Goal: Information Seeking & Learning: Check status

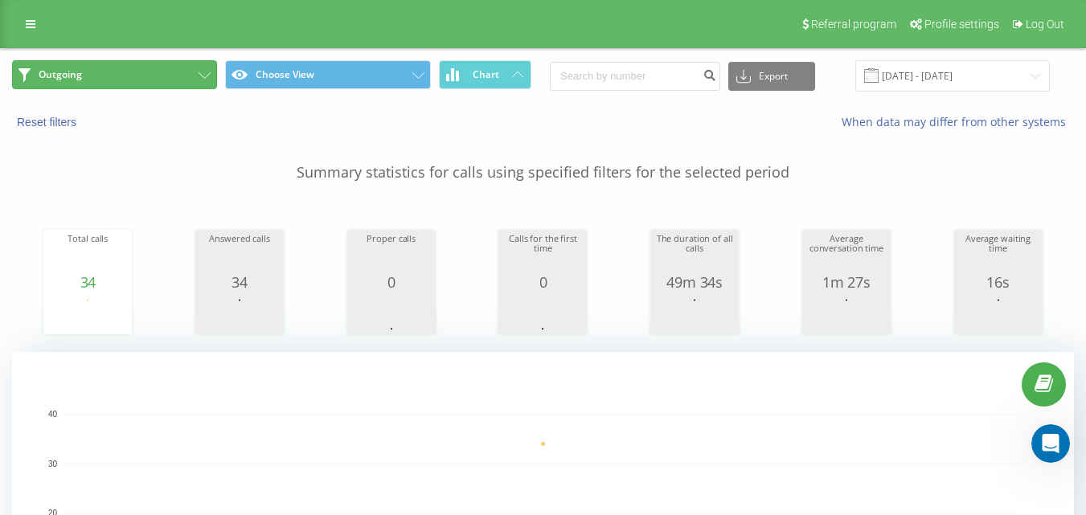
drag, startPoint x: 177, startPoint y: 72, endPoint x: 201, endPoint y: 110, distance: 44.8
click at [176, 72] on button "Outgoing" at bounding box center [114, 74] width 205 height 29
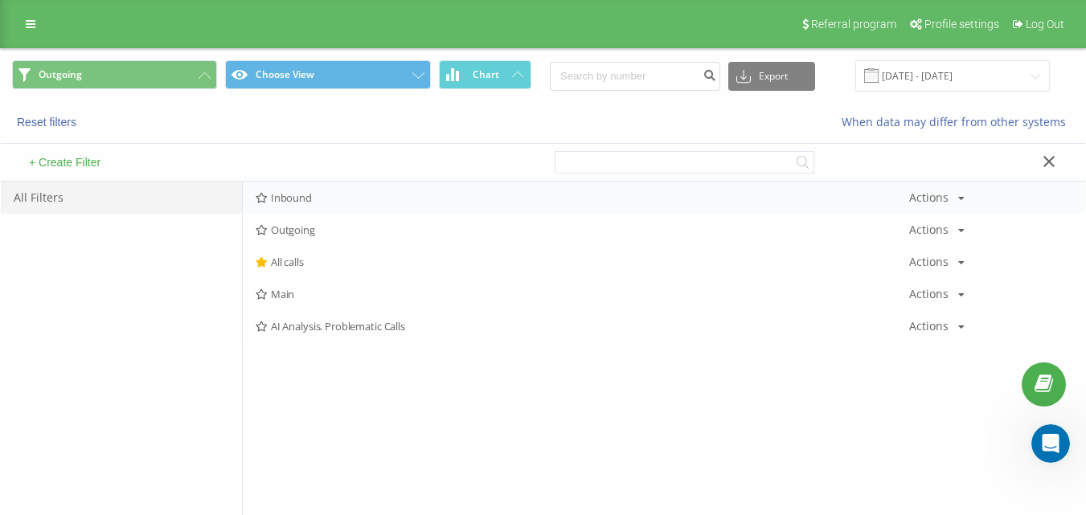
click at [307, 202] on span "Inbound" at bounding box center [582, 197] width 653 height 11
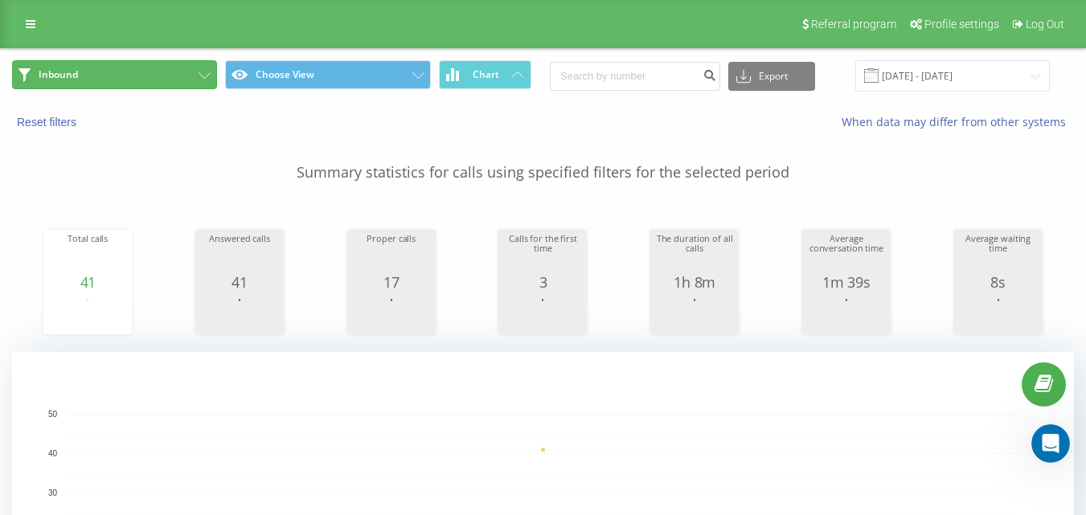
click at [118, 72] on button "Inbound" at bounding box center [114, 74] width 205 height 29
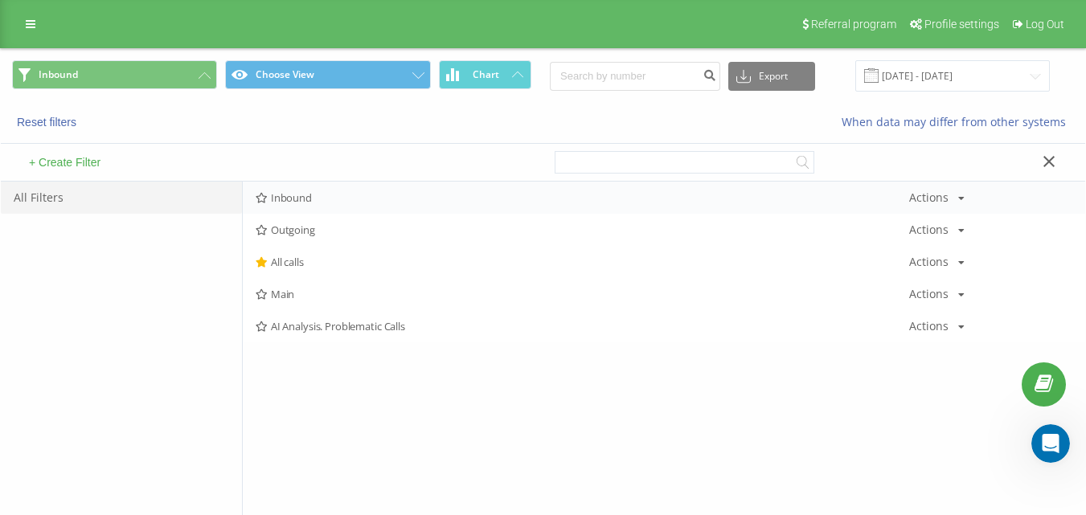
click at [317, 195] on span "Inbound" at bounding box center [582, 197] width 653 height 11
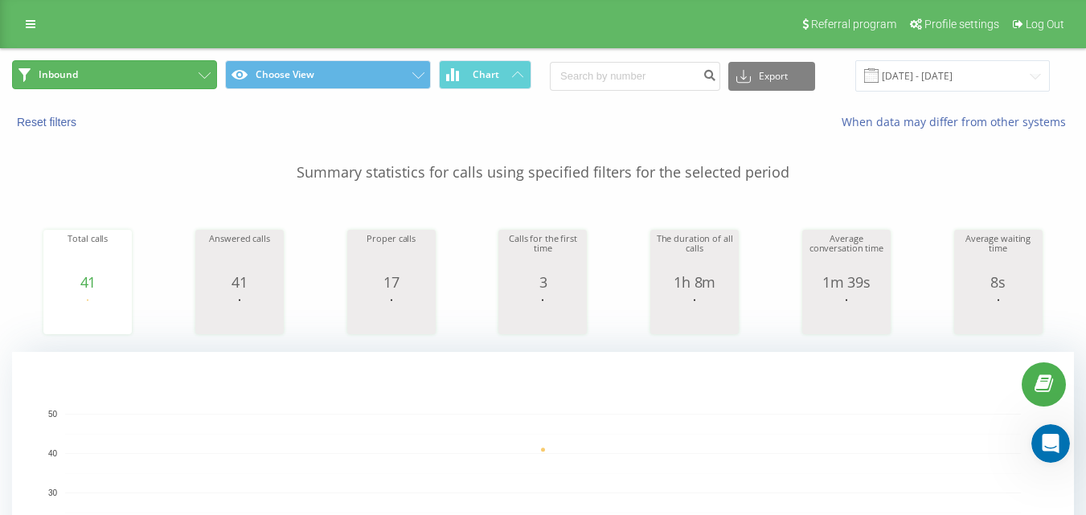
click at [170, 70] on button "Inbound" at bounding box center [114, 74] width 205 height 29
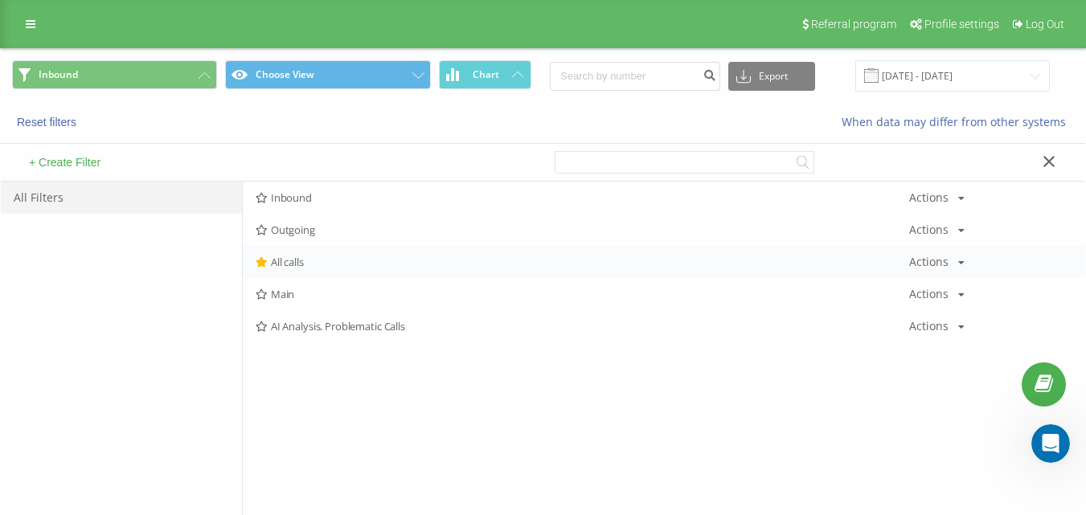
click at [296, 256] on span "All calls" at bounding box center [582, 261] width 653 height 11
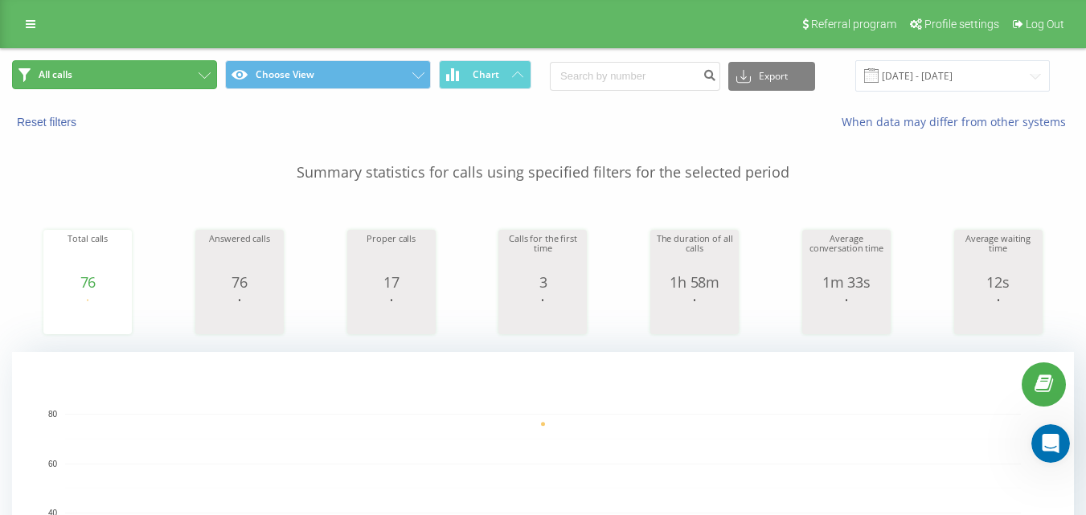
click at [149, 71] on button "All calls" at bounding box center [114, 74] width 205 height 29
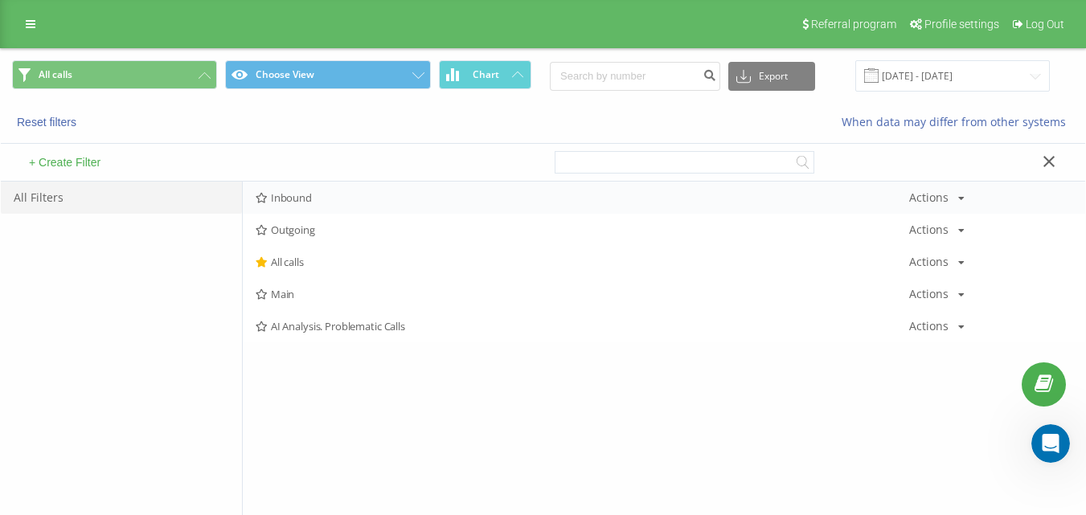
click at [293, 209] on div "Inbound Actions Edit Copy Delete Default Share" at bounding box center [664, 198] width 842 height 32
click at [301, 199] on span "Inbound" at bounding box center [582, 197] width 653 height 11
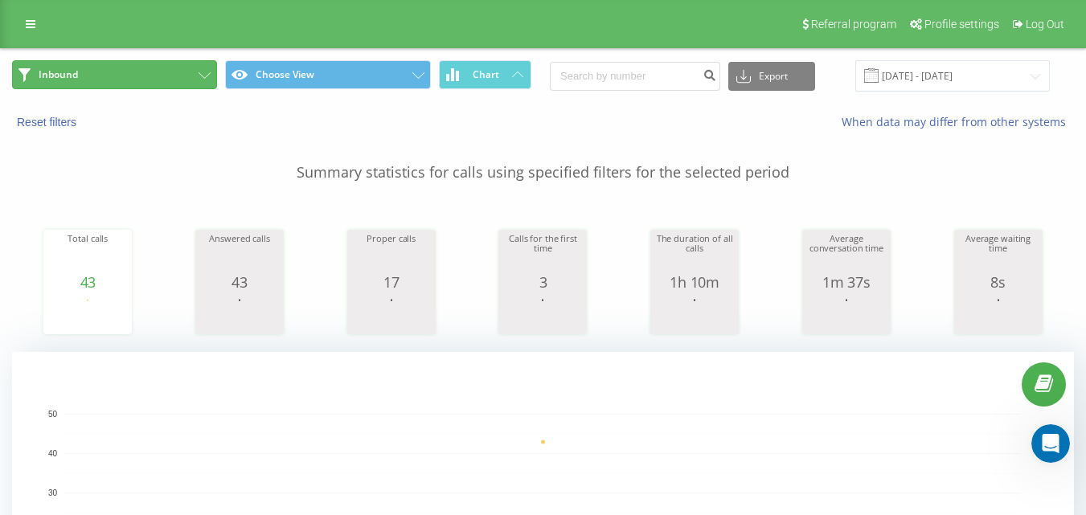
click at [169, 79] on button "Inbound" at bounding box center [114, 74] width 205 height 29
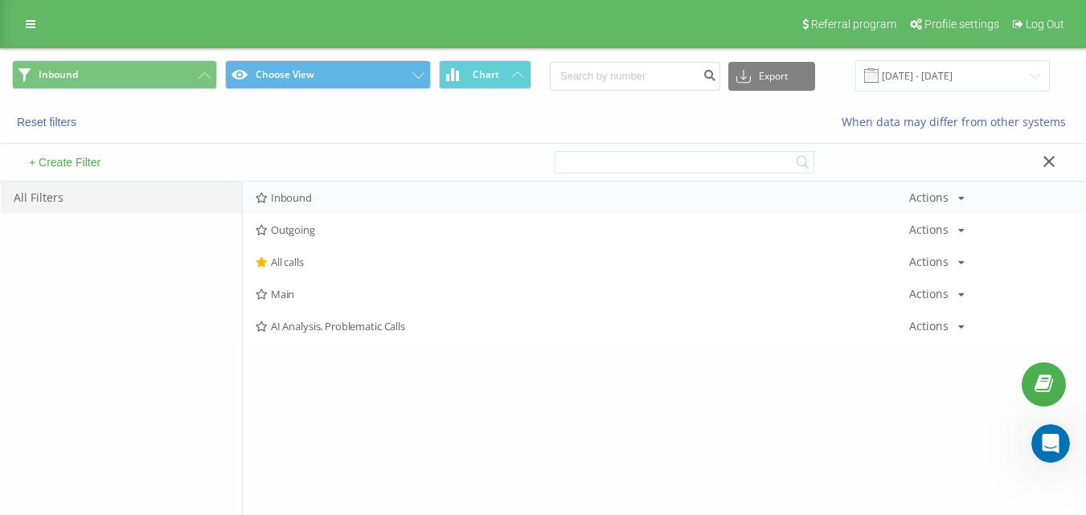
click at [321, 192] on span "Inbound" at bounding box center [582, 197] width 653 height 11
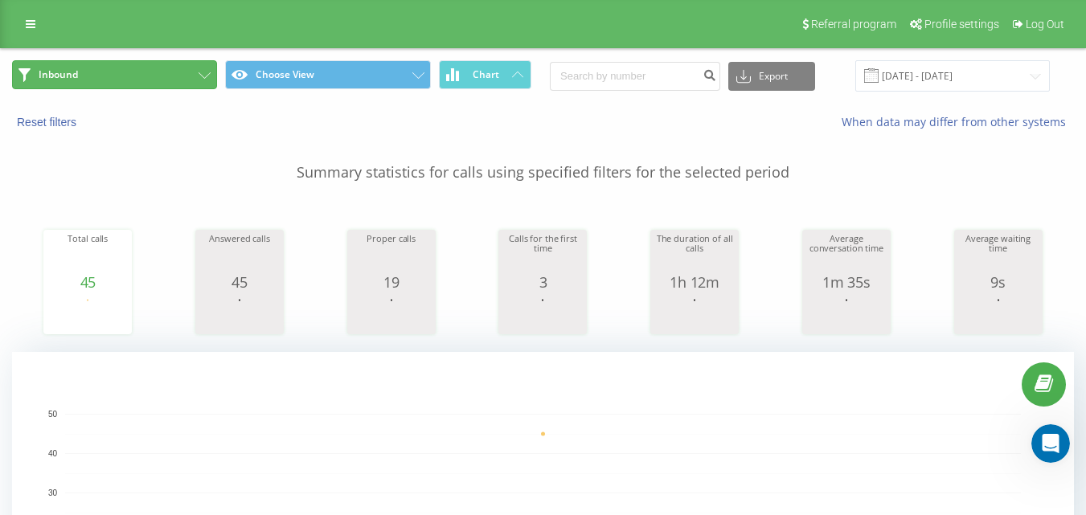
click at [130, 82] on button "Inbound" at bounding box center [114, 74] width 205 height 29
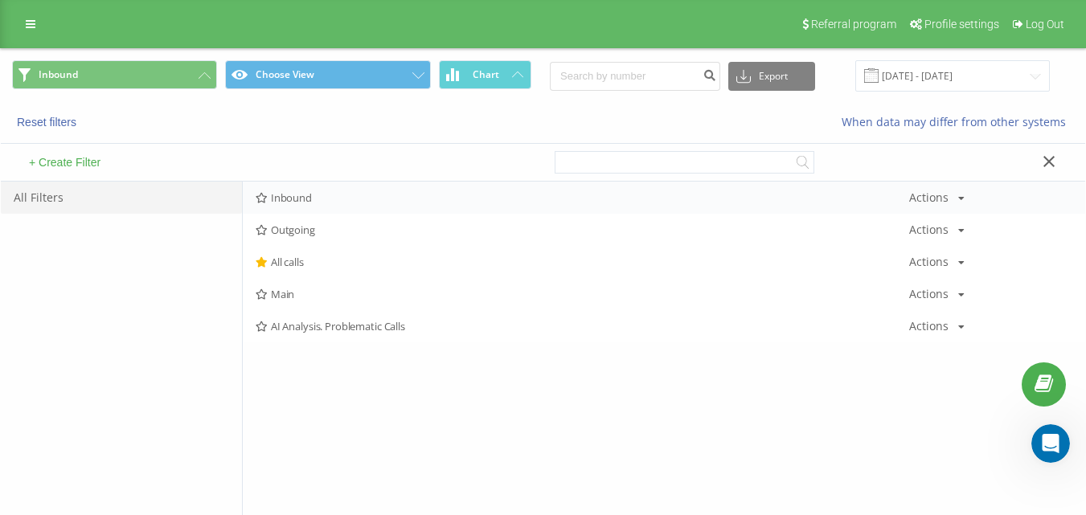
click at [308, 186] on div "Inbound Actions Edit Copy Delete Default Share" at bounding box center [664, 198] width 842 height 32
click at [325, 201] on span "Inbound" at bounding box center [582, 197] width 653 height 11
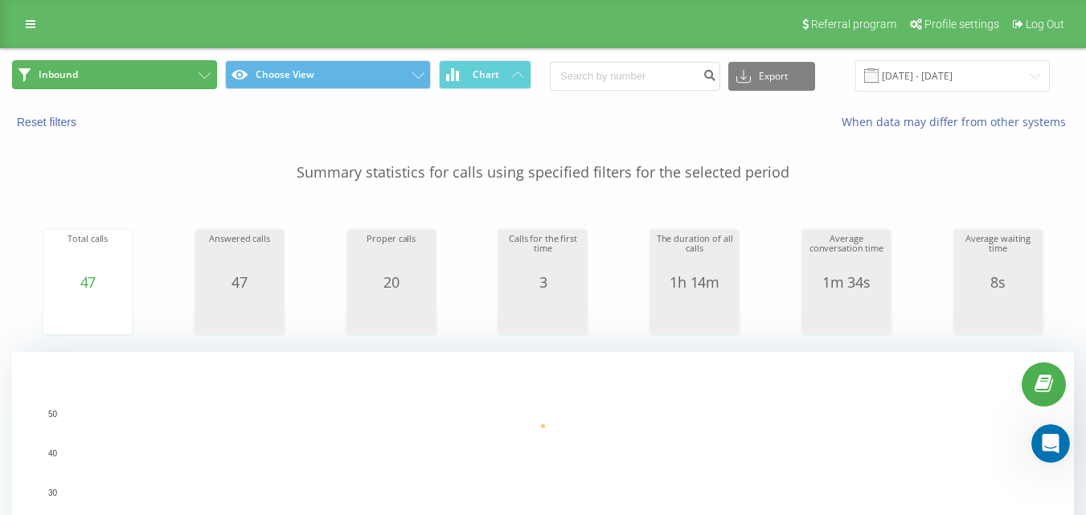
click at [166, 72] on button "Inbound" at bounding box center [114, 74] width 205 height 29
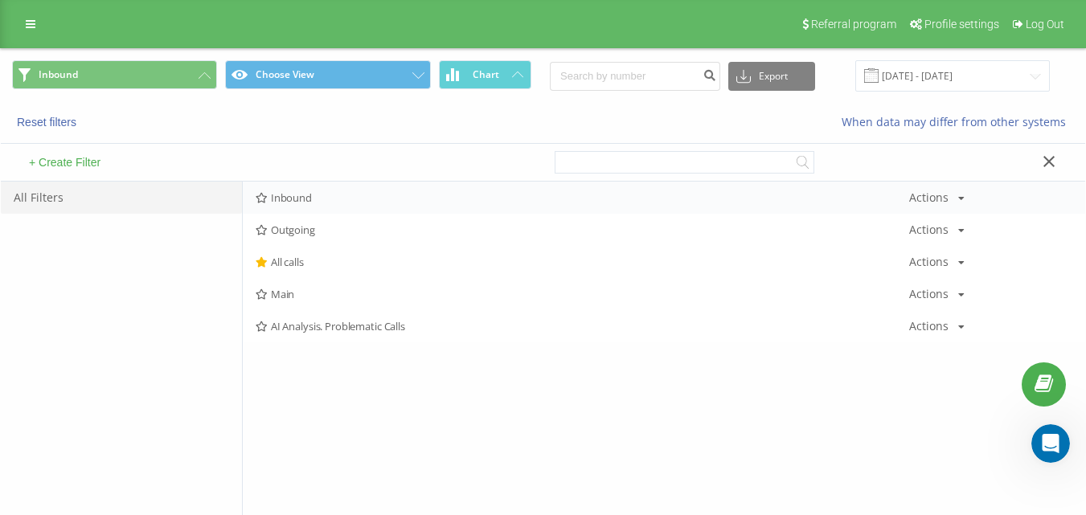
drag, startPoint x: 321, startPoint y: 186, endPoint x: 331, endPoint y: 205, distance: 21.9
click at [321, 186] on div "Inbound Actions Edit Copy Delete Default Share" at bounding box center [664, 198] width 842 height 32
click at [331, 205] on div "Inbound Actions Edit Copy Delete Default Share" at bounding box center [664, 198] width 842 height 32
click at [338, 197] on span "Inbound" at bounding box center [582, 197] width 653 height 11
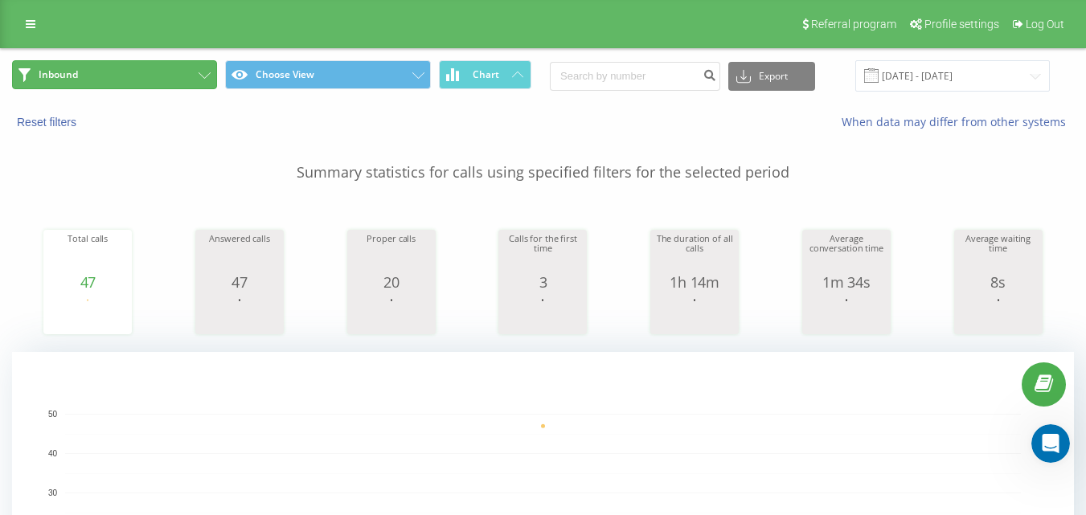
click at [162, 88] on button "Inbound" at bounding box center [114, 74] width 205 height 29
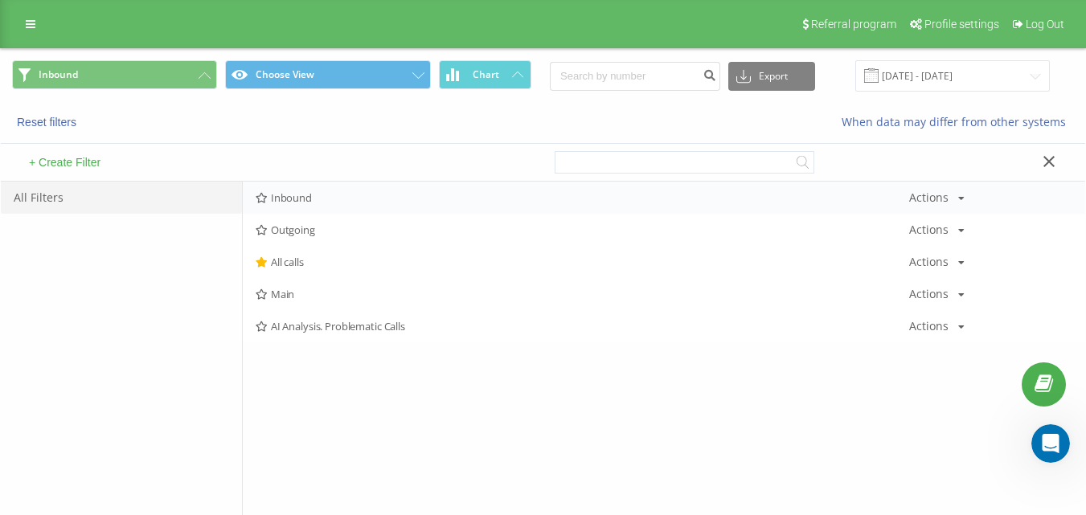
click at [311, 205] on div "Inbound Actions Edit Copy Delete Default Share" at bounding box center [664, 198] width 842 height 32
click at [312, 201] on span "Inbound" at bounding box center [582, 197] width 653 height 11
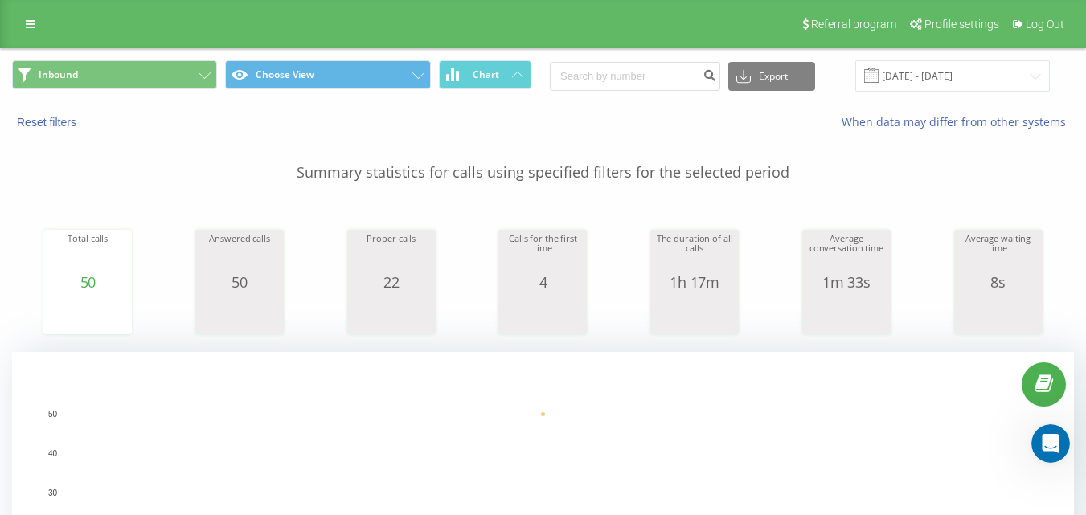
click at [218, 63] on span "Inbound Choose View Chart" at bounding box center [271, 75] width 519 height 31
click at [189, 69] on button "Inbound" at bounding box center [114, 74] width 205 height 29
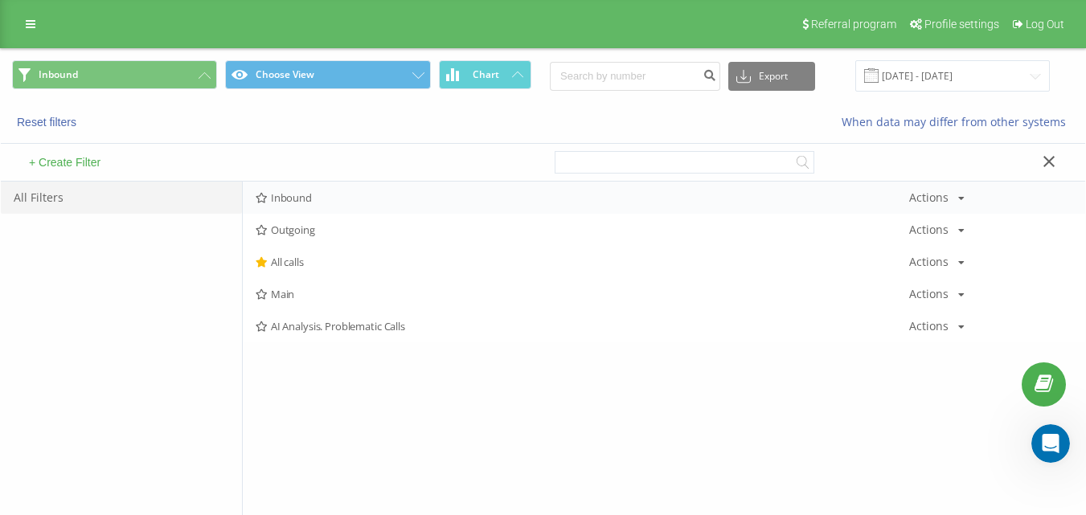
click at [312, 185] on div "Inbound Actions Edit Copy Delete Default Share" at bounding box center [664, 198] width 842 height 32
click at [311, 194] on span "Inbound" at bounding box center [582, 197] width 653 height 11
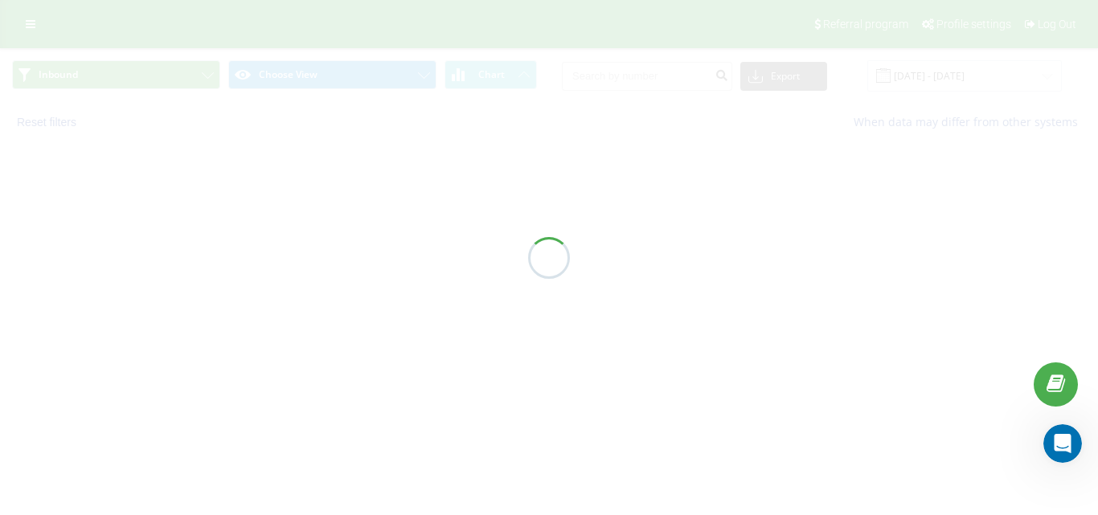
click at [311, 194] on div at bounding box center [549, 257] width 1098 height 515
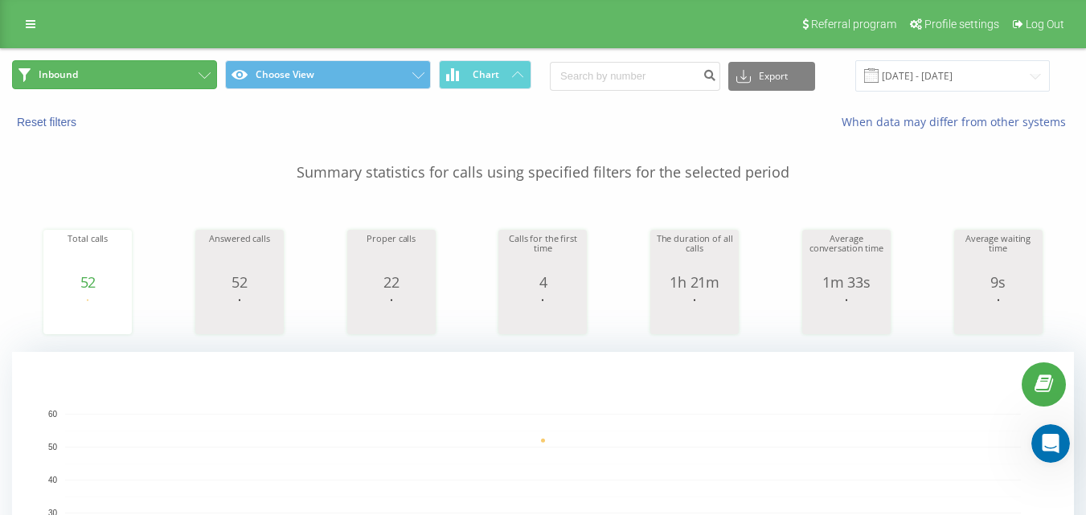
click at [150, 73] on button "Inbound" at bounding box center [114, 74] width 205 height 29
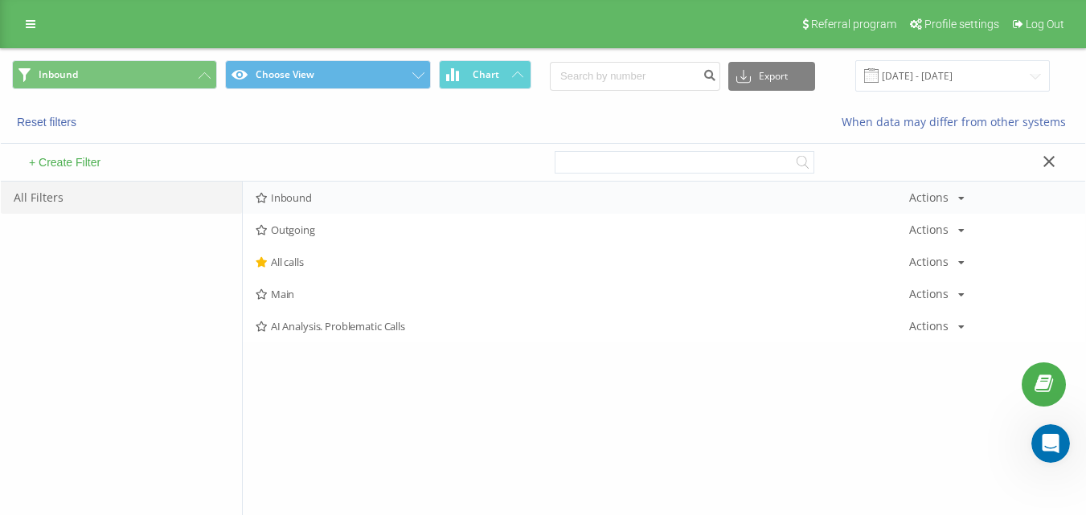
click at [307, 202] on span "Inbound" at bounding box center [582, 197] width 653 height 11
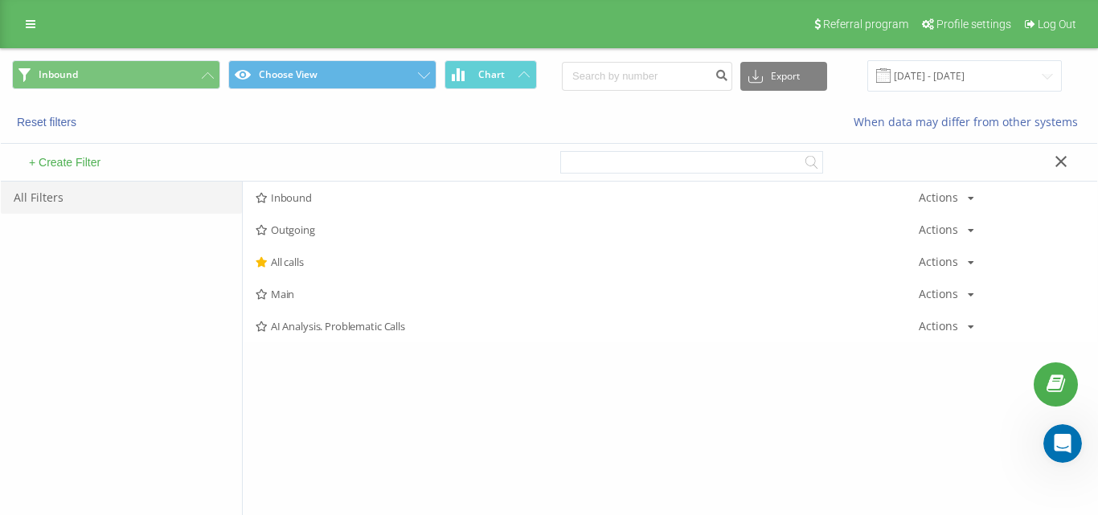
click at [0, 0] on div at bounding box center [0, 0] width 0 height 0
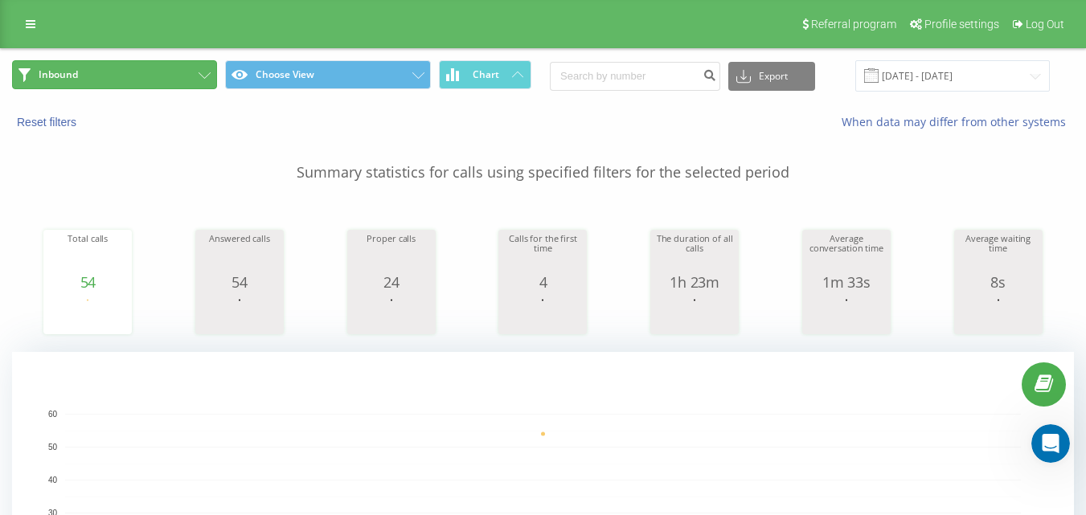
click at [168, 79] on button "Inbound" at bounding box center [114, 74] width 205 height 29
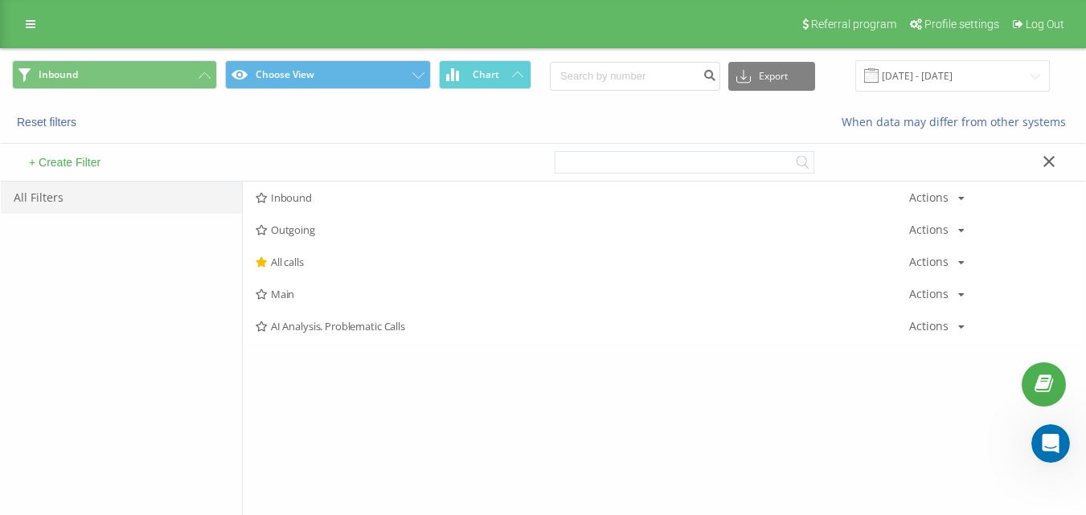
click at [317, 197] on span "Inbound" at bounding box center [582, 197] width 653 height 11
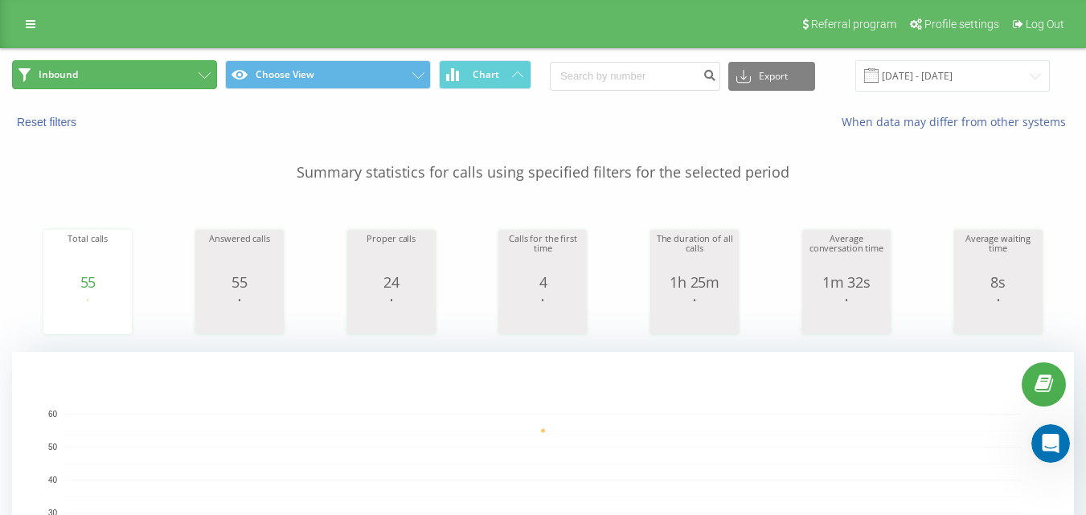
click at [168, 79] on button "Inbound" at bounding box center [114, 74] width 205 height 29
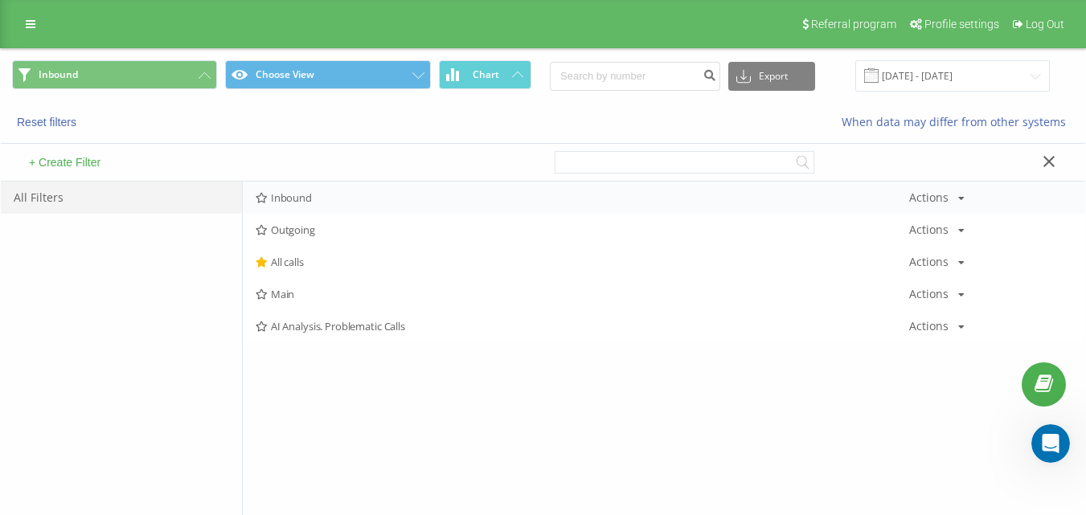
click at [313, 184] on div "Inbound Actions Edit Copy Delete Default Share" at bounding box center [664, 198] width 842 height 32
click at [317, 199] on span "Inbound" at bounding box center [582, 197] width 653 height 11
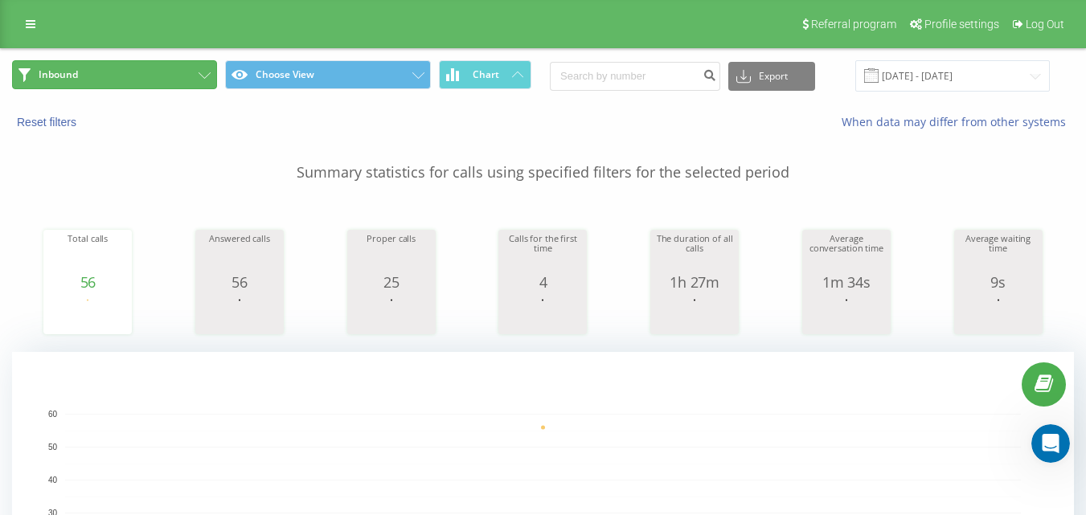
click at [163, 85] on button "Inbound" at bounding box center [114, 74] width 205 height 29
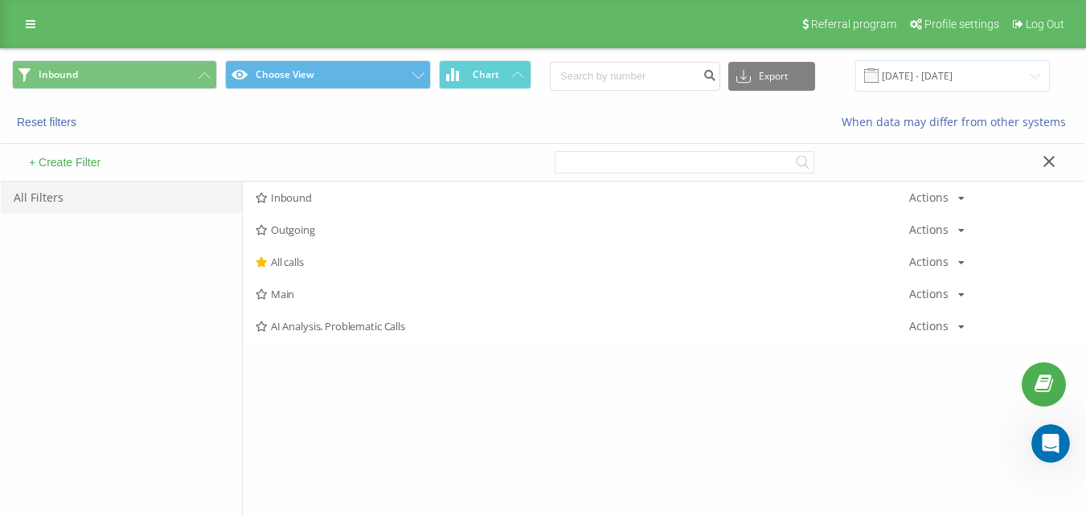
click at [271, 171] on div "+ Create Filter" at bounding box center [272, 162] width 542 height 37
click at [295, 192] on span "Inbound" at bounding box center [582, 197] width 653 height 11
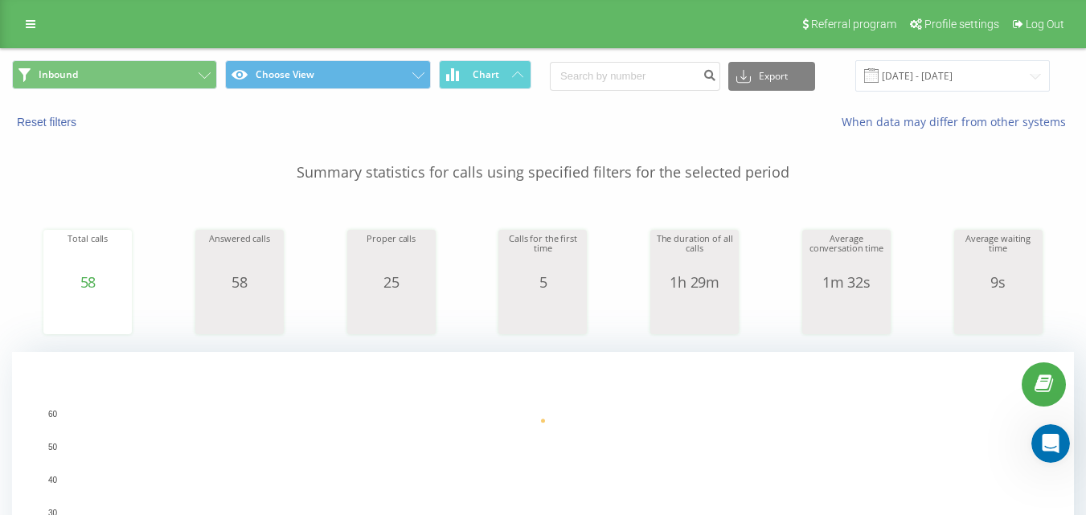
click at [162, 91] on span "Inbound Choose View Chart" at bounding box center [271, 75] width 519 height 31
click at [166, 74] on button "Inbound" at bounding box center [114, 74] width 205 height 29
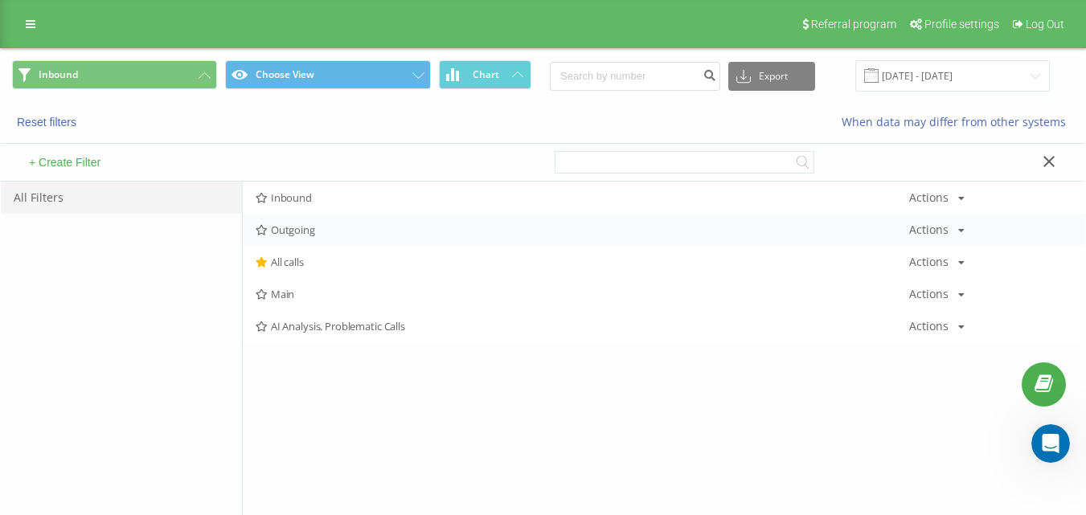
click at [298, 224] on span "Outgoing" at bounding box center [582, 229] width 653 height 11
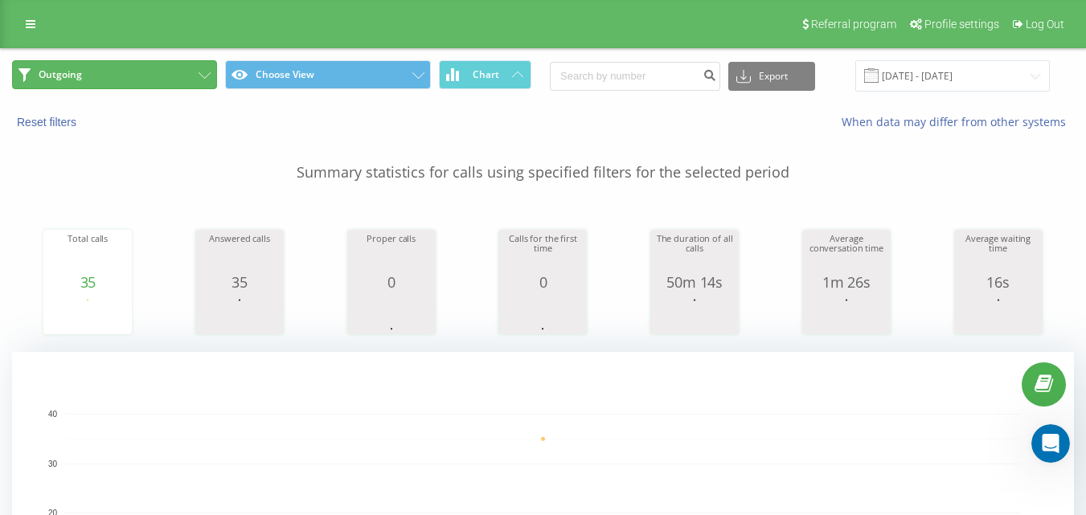
click at [176, 73] on button "Outgoing" at bounding box center [114, 74] width 205 height 29
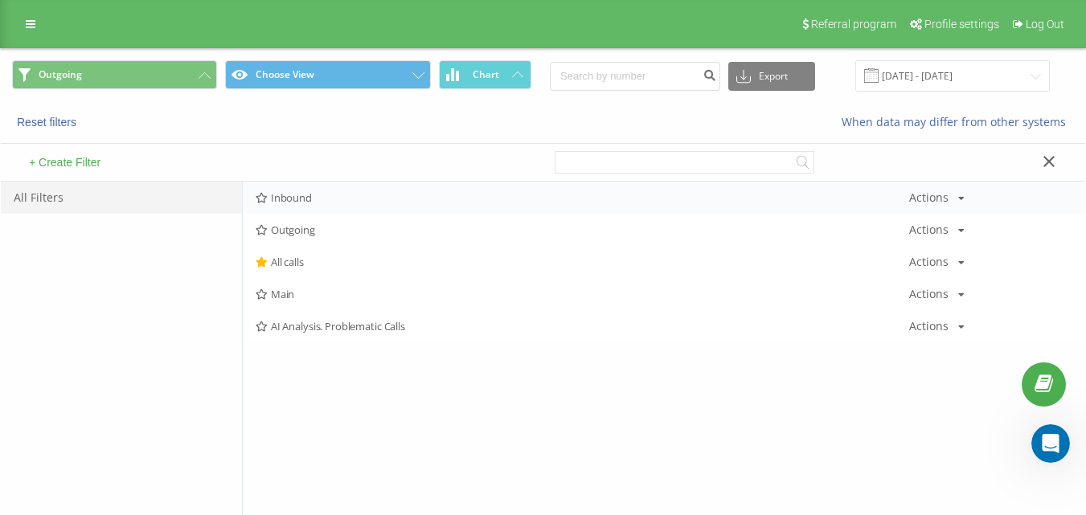
click at [311, 210] on div "Inbound Actions Edit Copy Delete Default Share" at bounding box center [664, 198] width 842 height 32
click at [316, 203] on span "Inbound" at bounding box center [582, 197] width 653 height 11
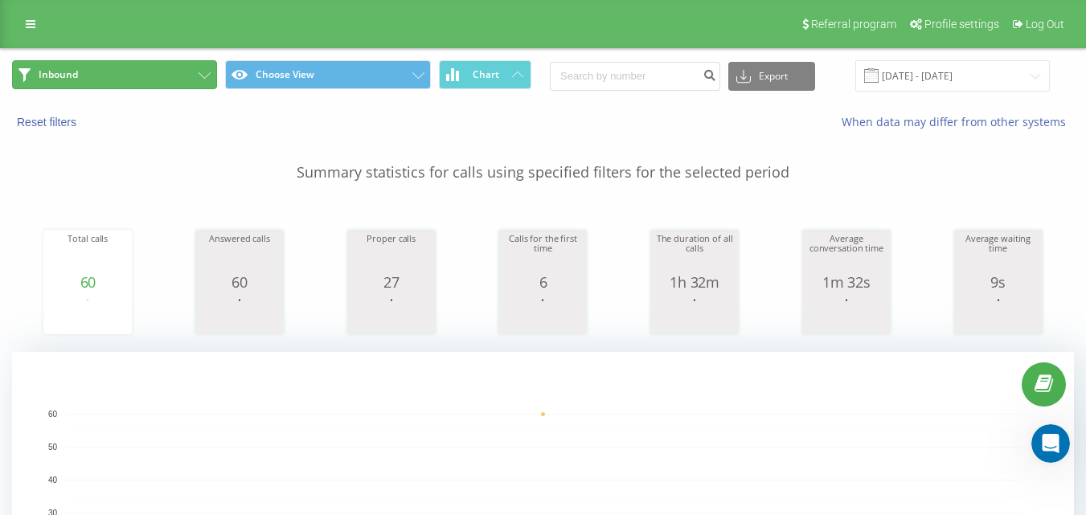
click at [182, 81] on button "Inbound" at bounding box center [114, 74] width 205 height 29
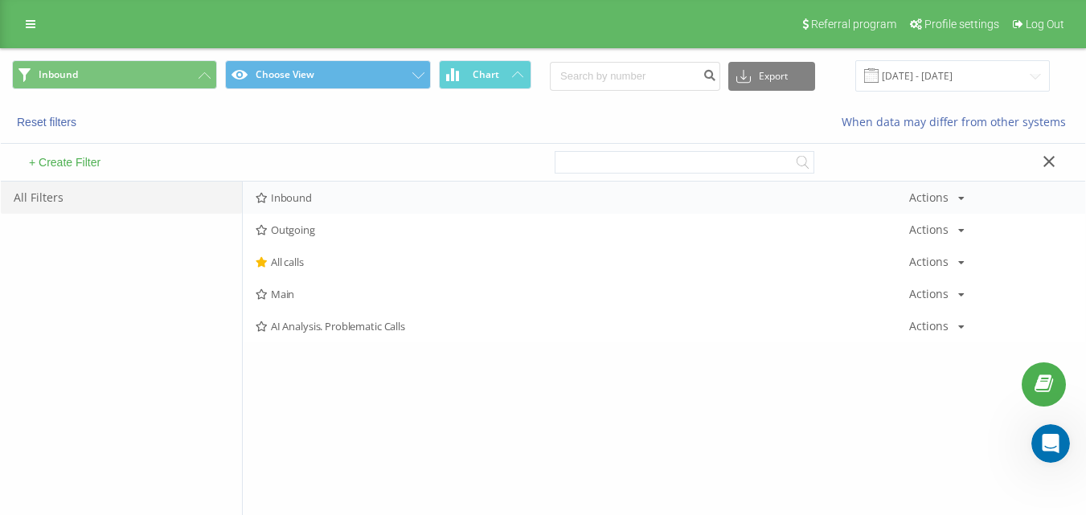
drag, startPoint x: 314, startPoint y: 166, endPoint x: 329, endPoint y: 198, distance: 34.9
click at [315, 169] on div "+ Create Filter" at bounding box center [272, 162] width 542 height 37
click at [329, 198] on span "Inbound" at bounding box center [582, 197] width 653 height 11
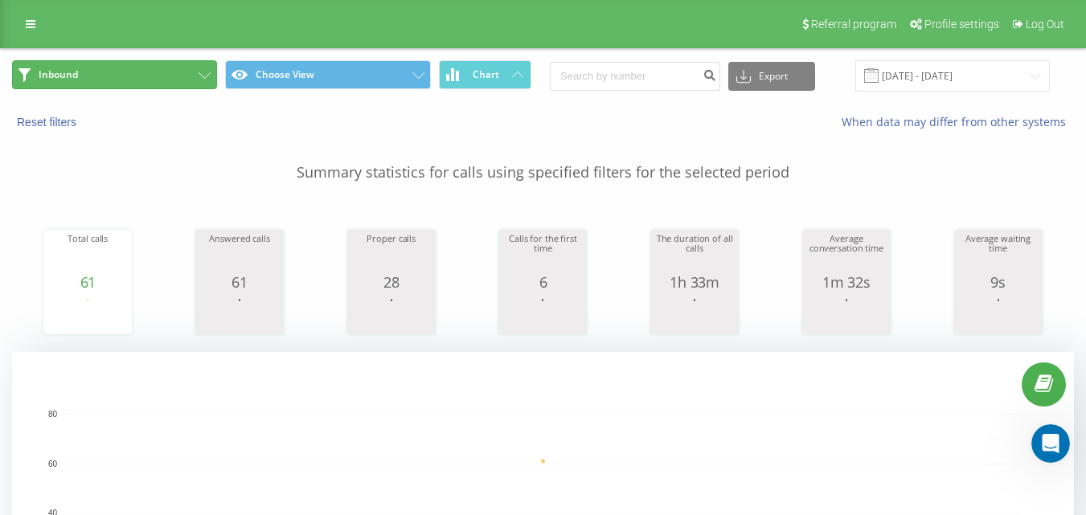
click at [166, 72] on button "Inbound" at bounding box center [114, 74] width 205 height 29
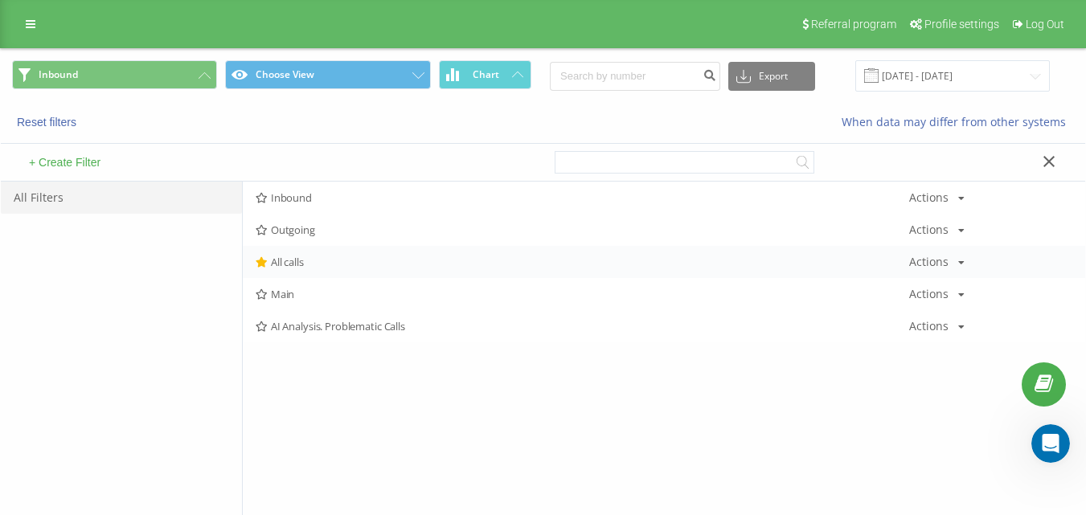
click at [287, 252] on div "All calls Actions Edit Copy Delete Default Share" at bounding box center [664, 262] width 842 height 32
click at [292, 256] on span "All calls" at bounding box center [582, 261] width 653 height 11
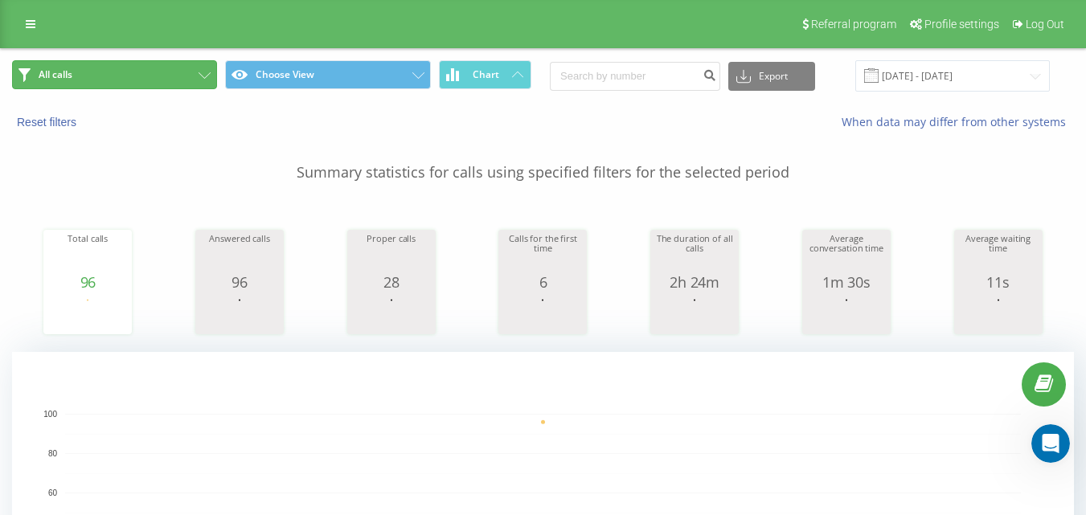
click at [145, 63] on button "All calls" at bounding box center [114, 74] width 205 height 29
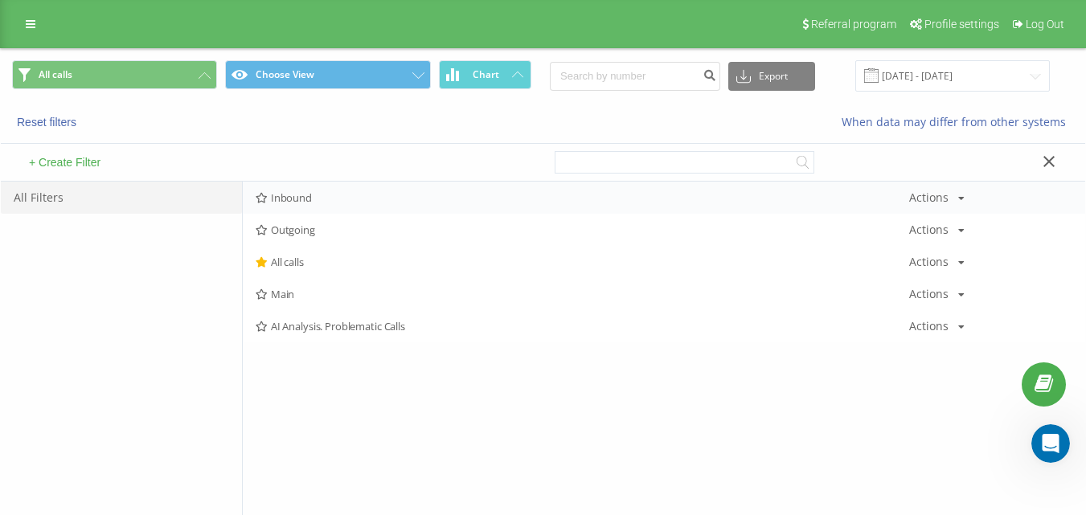
click at [423, 196] on span "Inbound" at bounding box center [582, 197] width 653 height 11
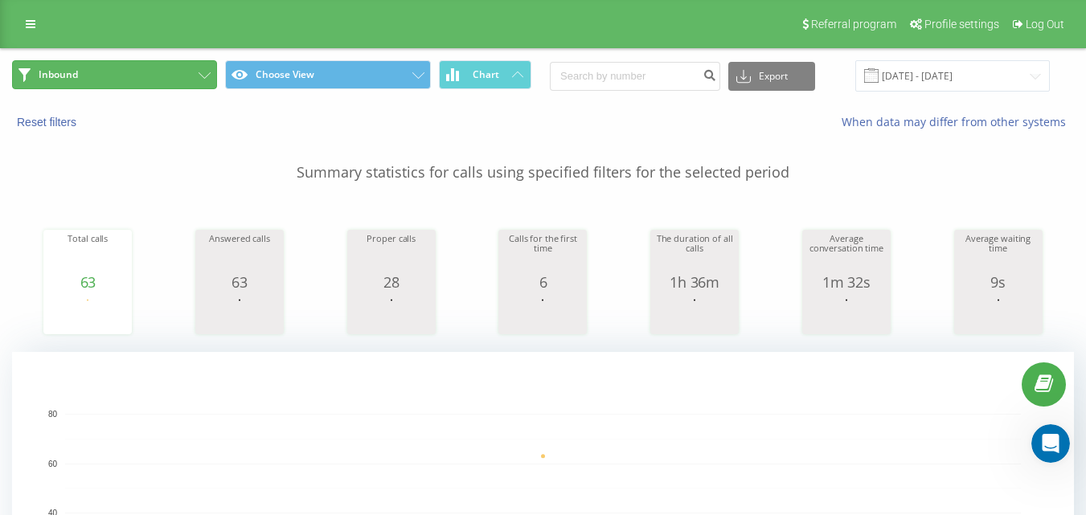
click at [165, 71] on button "Inbound" at bounding box center [114, 74] width 205 height 29
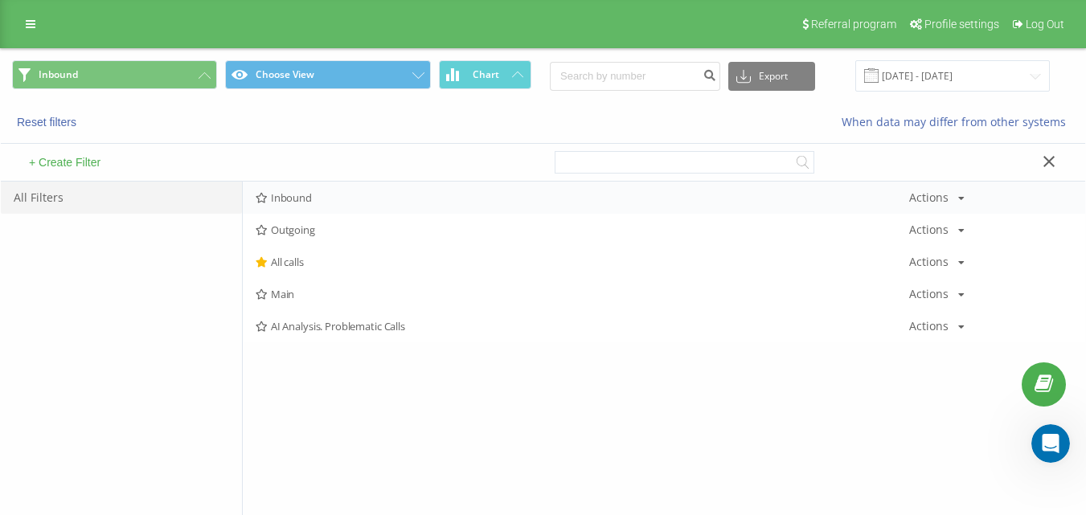
click at [321, 191] on div "Inbound Actions Edit Copy Delete Default Share" at bounding box center [664, 198] width 842 height 32
click at [320, 191] on div "Inbound Actions Edit Copy Delete Default Share" at bounding box center [664, 198] width 842 height 32
click at [318, 202] on span "Inbound" at bounding box center [582, 197] width 653 height 11
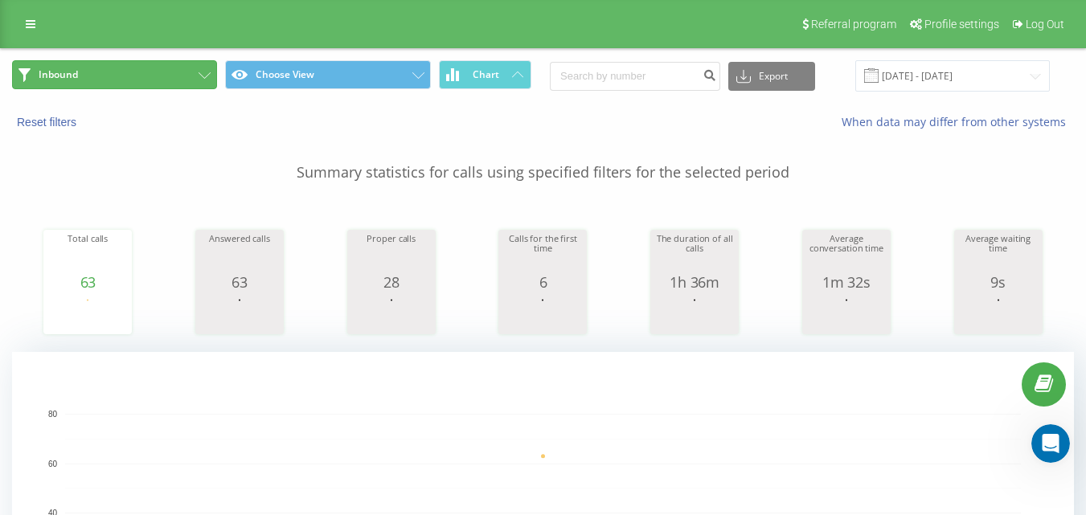
click at [142, 66] on button "Inbound" at bounding box center [114, 74] width 205 height 29
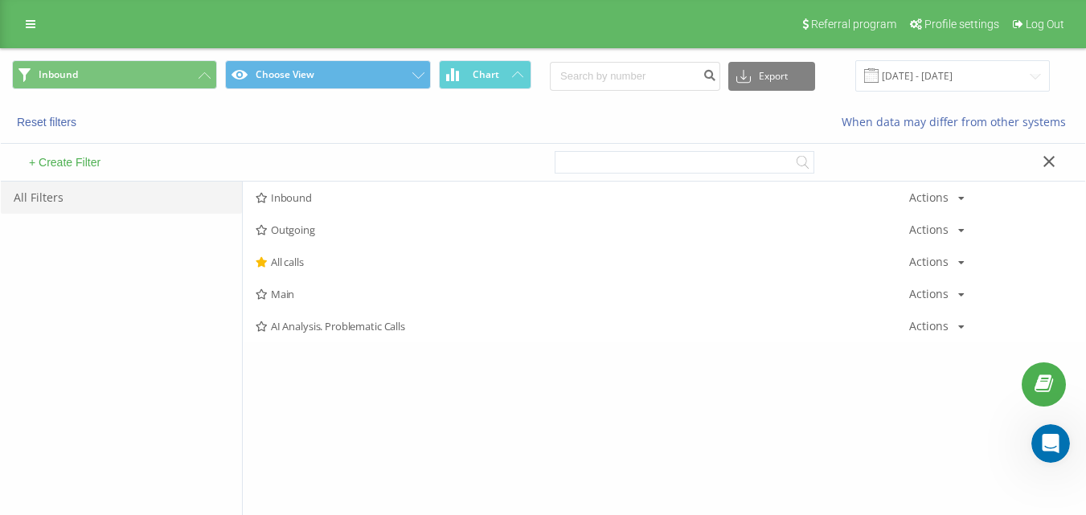
click at [286, 228] on span "Outgoing" at bounding box center [582, 229] width 653 height 11
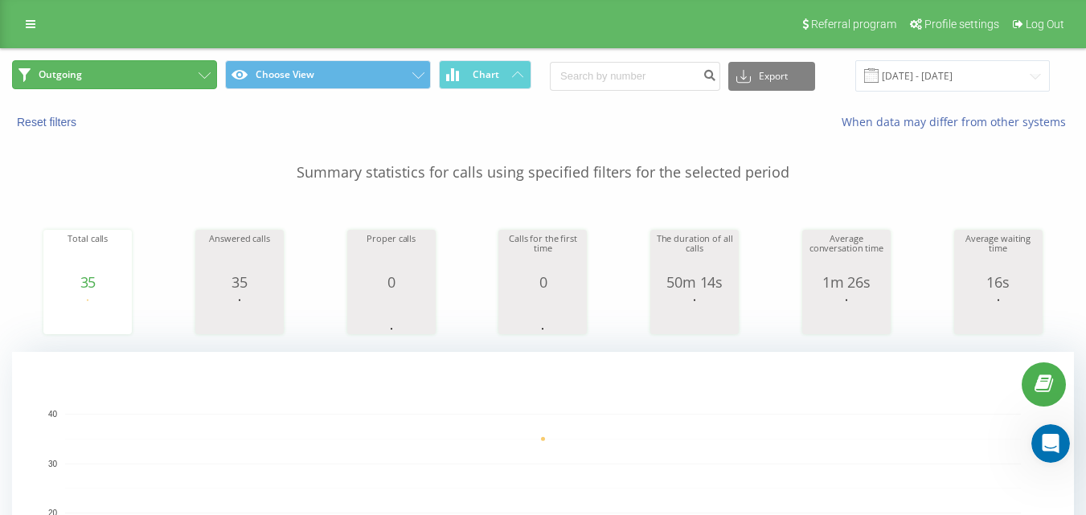
click at [178, 71] on button "Outgoing" at bounding box center [114, 74] width 205 height 29
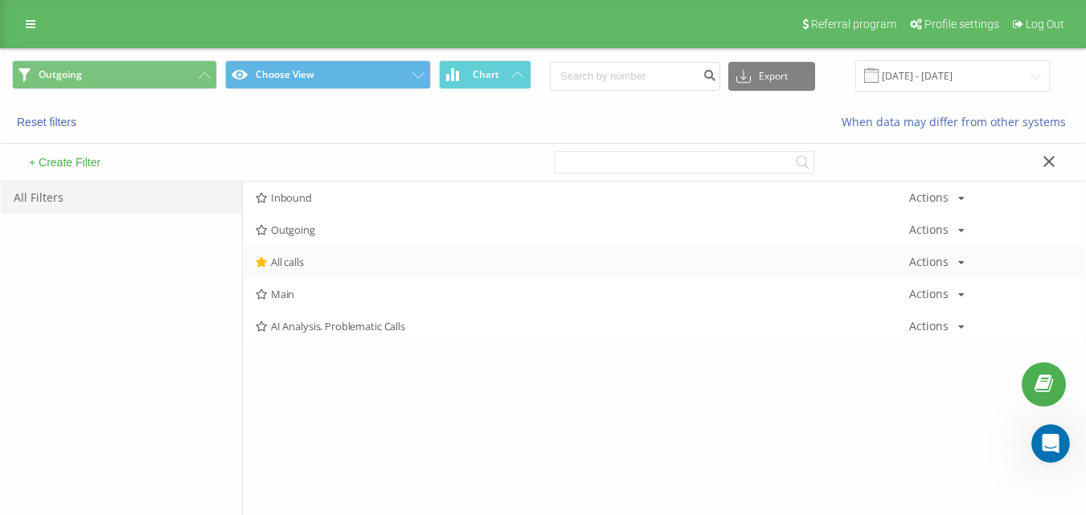
click at [313, 263] on span "All calls" at bounding box center [582, 261] width 653 height 11
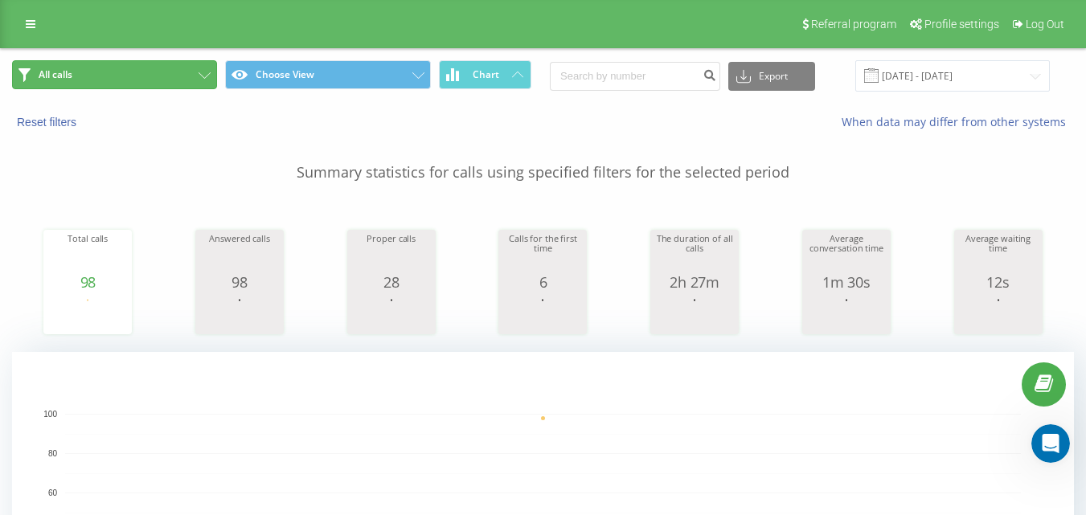
click at [153, 64] on button "All calls" at bounding box center [114, 74] width 205 height 29
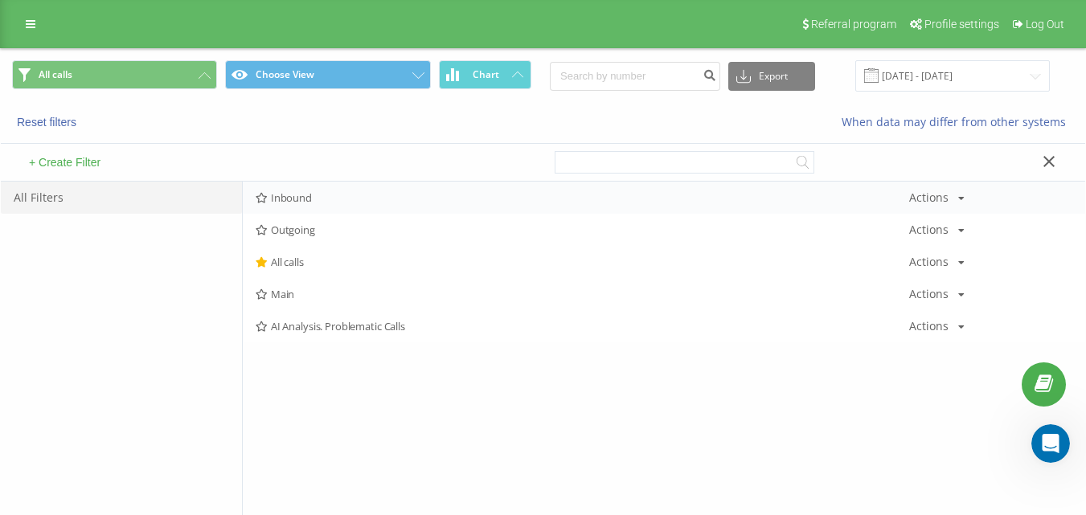
click at [305, 194] on span "Inbound" at bounding box center [582, 197] width 653 height 11
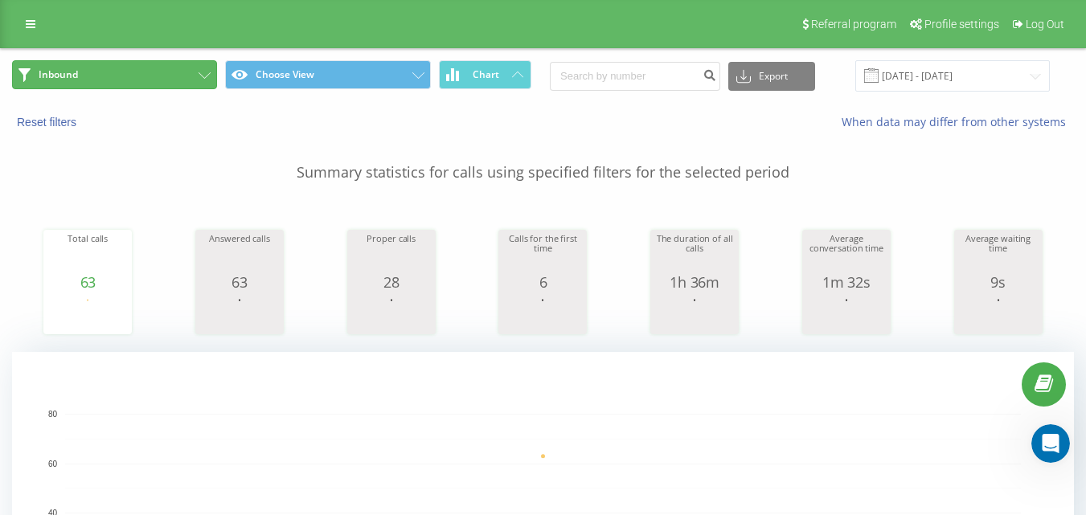
click at [154, 63] on button "Inbound" at bounding box center [114, 74] width 205 height 29
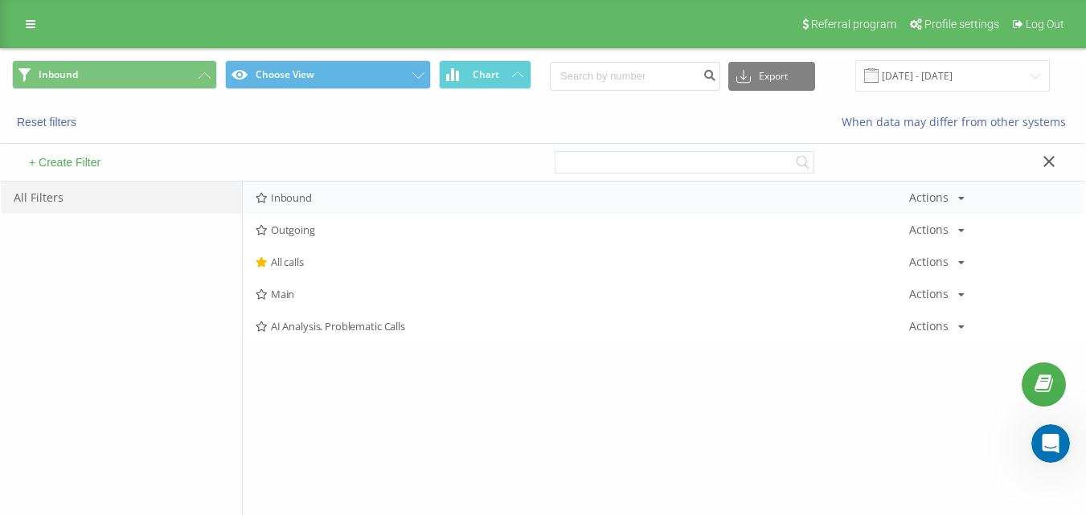
click at [323, 187] on div "Inbound Actions Edit Copy Delete Default Share" at bounding box center [664, 198] width 842 height 32
click at [323, 191] on div "Inbound Actions Edit Copy Delete Default Share" at bounding box center [664, 198] width 842 height 32
click at [321, 193] on span "Inbound" at bounding box center [582, 197] width 653 height 11
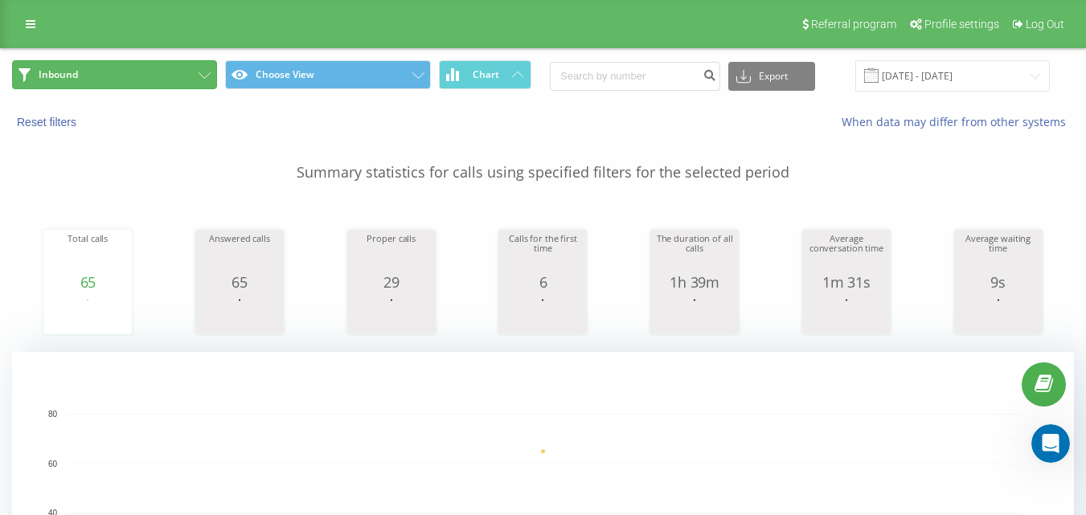
click at [176, 63] on button "Inbound" at bounding box center [114, 74] width 205 height 29
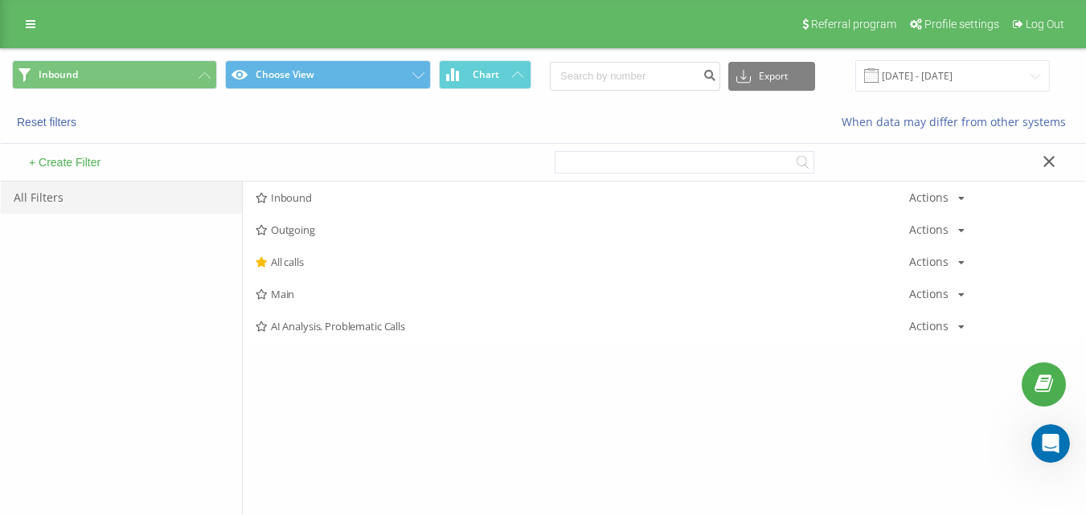
click at [302, 195] on span "Inbound" at bounding box center [582, 197] width 653 height 11
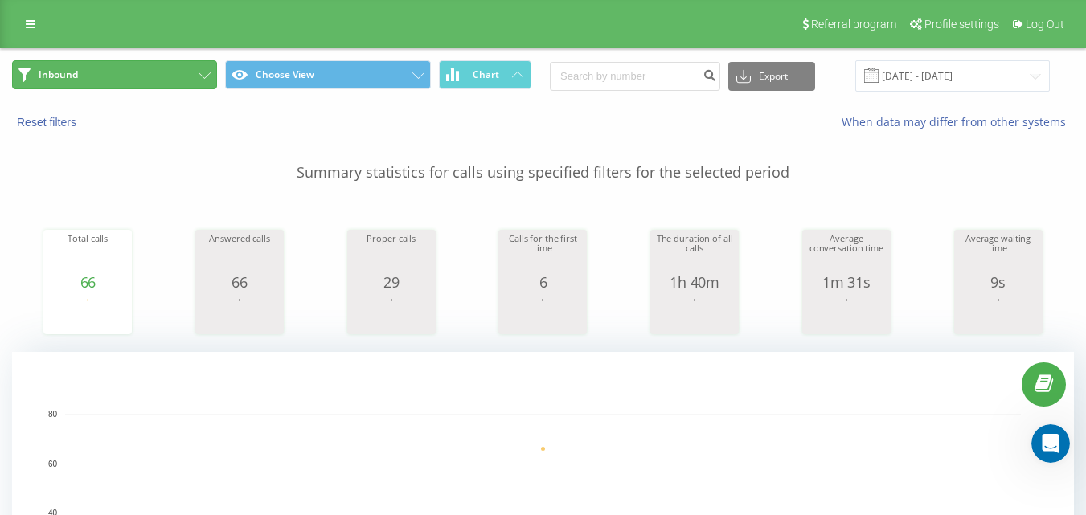
click at [153, 67] on button "Inbound" at bounding box center [114, 74] width 205 height 29
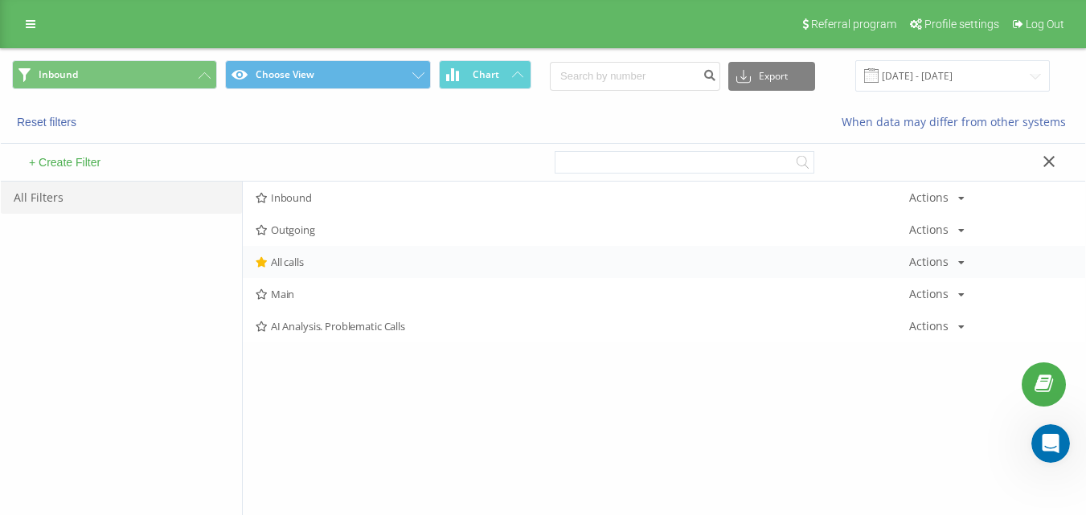
click at [317, 252] on div "All calls Actions Edit Copy Delete Default Share" at bounding box center [664, 262] width 842 height 32
click at [317, 258] on span "All calls" at bounding box center [582, 261] width 653 height 11
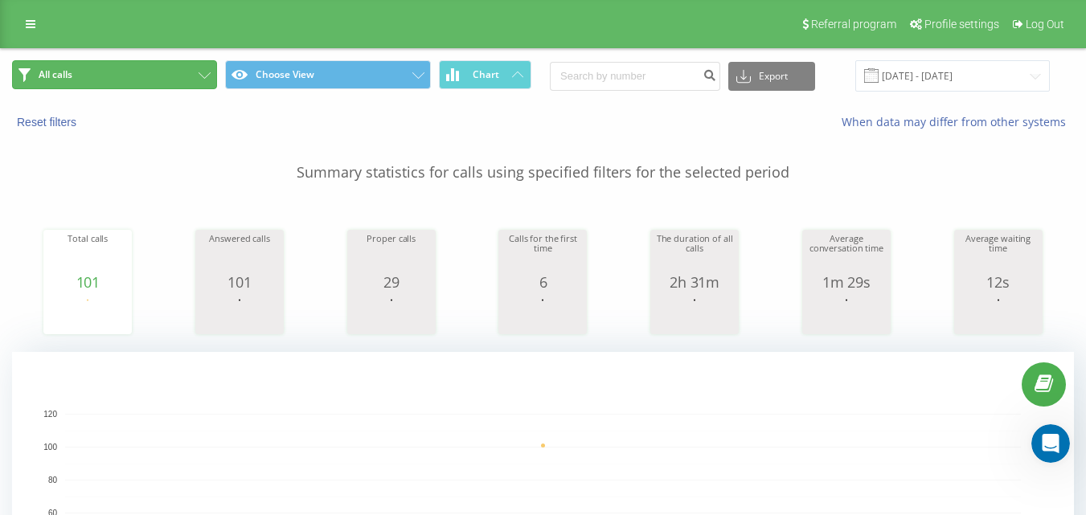
click at [129, 70] on button "All calls" at bounding box center [114, 74] width 205 height 29
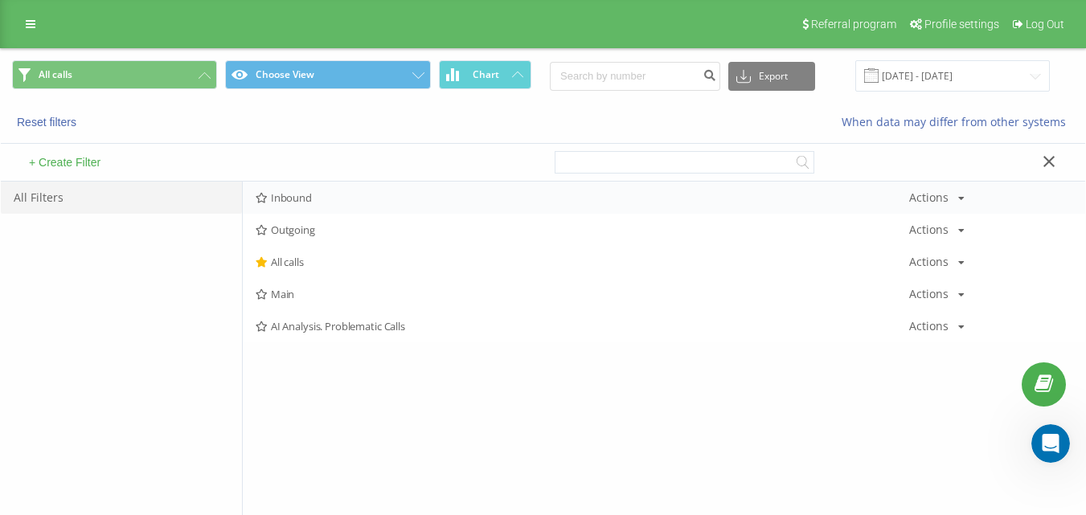
click at [352, 196] on span "Inbound" at bounding box center [582, 197] width 653 height 11
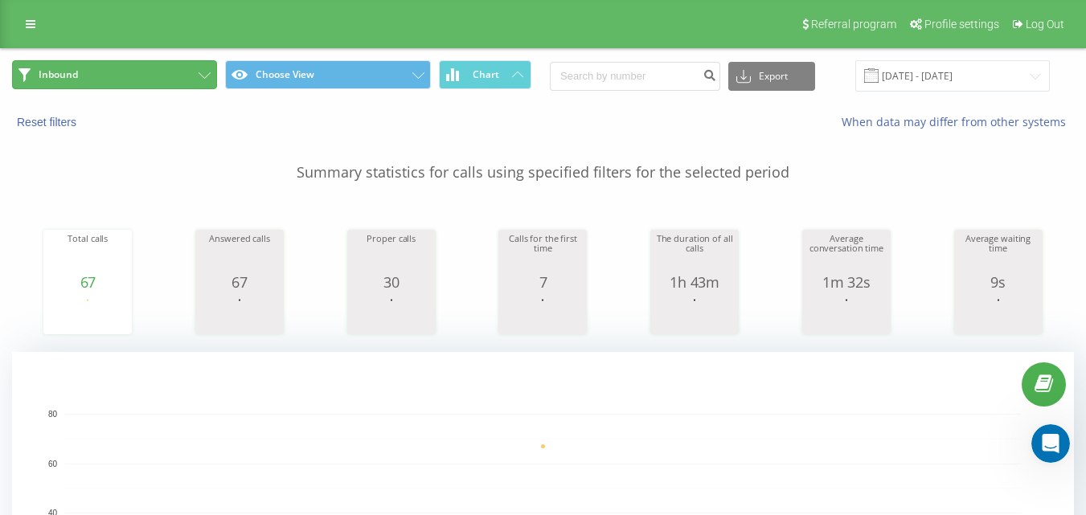
click at [163, 68] on button "Inbound" at bounding box center [114, 74] width 205 height 29
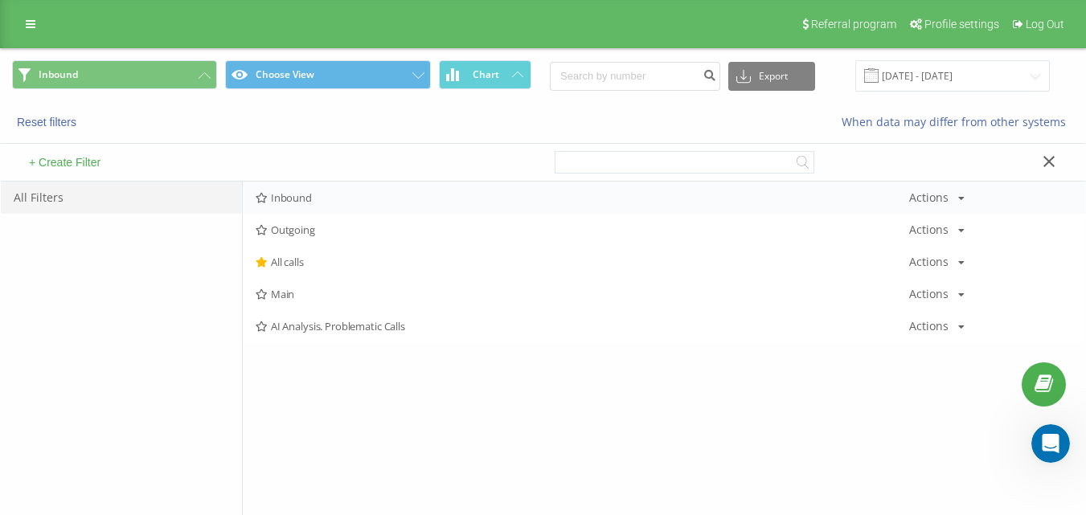
click at [350, 190] on div "Inbound Actions Edit Copy Delete Default Share" at bounding box center [664, 198] width 842 height 32
click at [351, 196] on span "Inbound" at bounding box center [582, 197] width 653 height 11
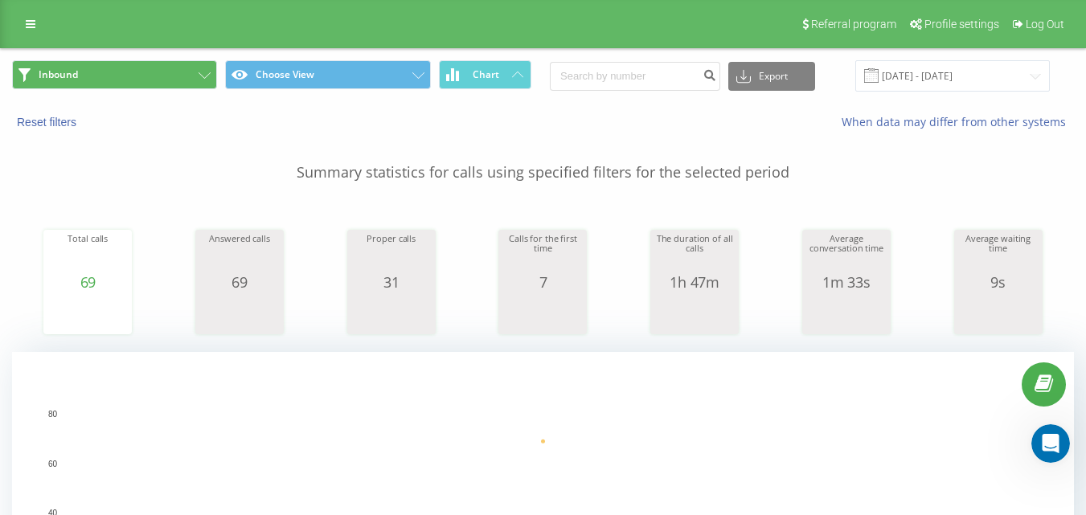
click at [145, 61] on div "Inbound Choose View Chart Export .csv .xls .xlsx [DATE] - [DATE]" at bounding box center [543, 76] width 1084 height 54
click at [153, 71] on button "Inbound" at bounding box center [114, 74] width 205 height 29
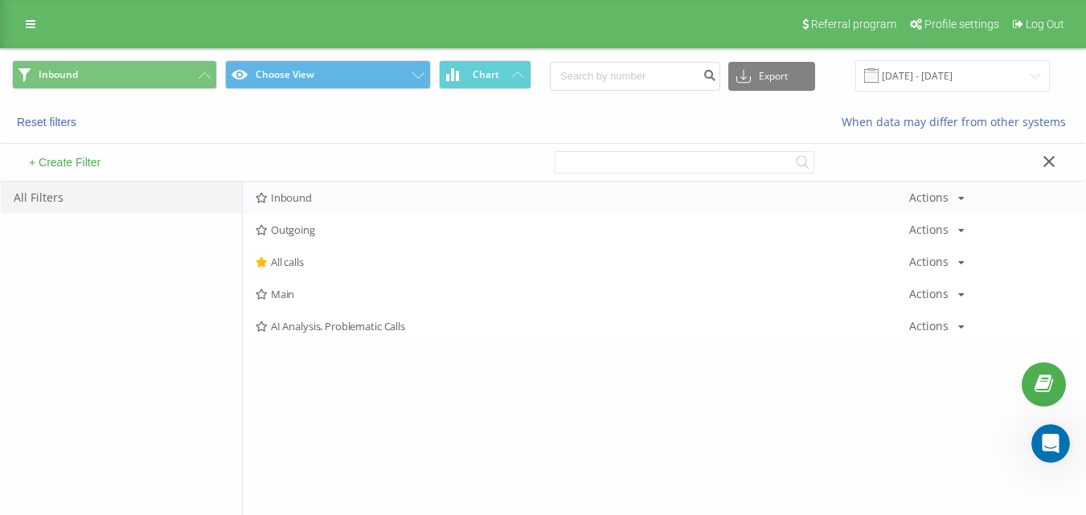
click at [304, 192] on span "Inbound" at bounding box center [582, 197] width 653 height 11
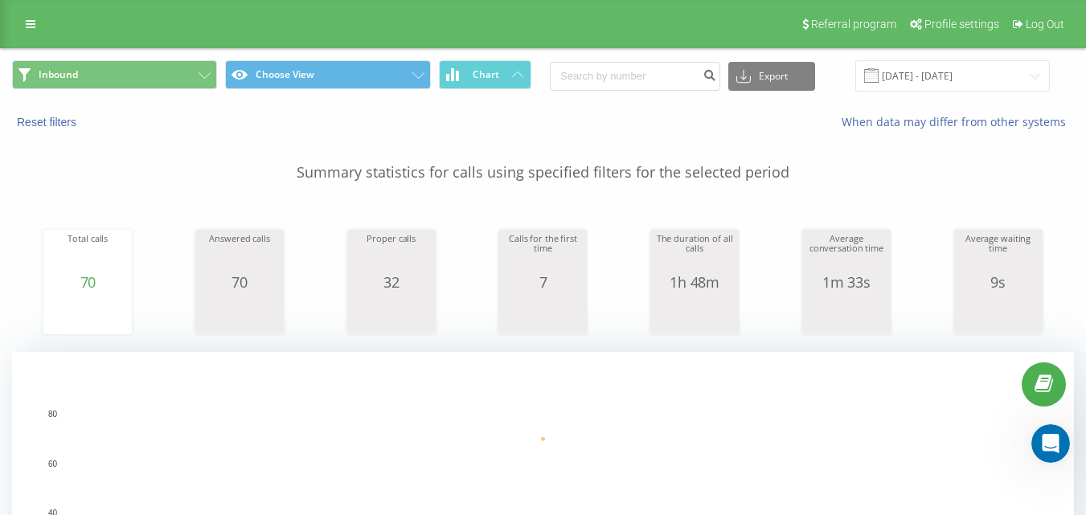
click at [150, 58] on div "Inbound Choose View Chart Export .csv .xls .xlsx [DATE] - [DATE]" at bounding box center [543, 76] width 1084 height 54
click at [155, 69] on button "Inbound" at bounding box center [114, 74] width 205 height 29
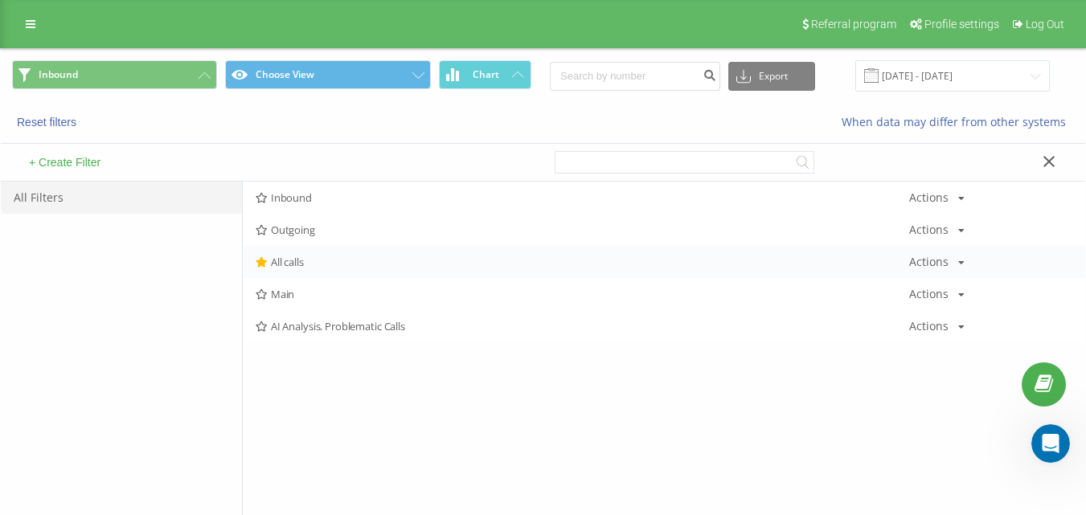
click at [291, 270] on div "All calls Actions Edit Copy Delete Default Share" at bounding box center [664, 262] width 842 height 32
click at [293, 263] on span "All calls" at bounding box center [582, 261] width 653 height 11
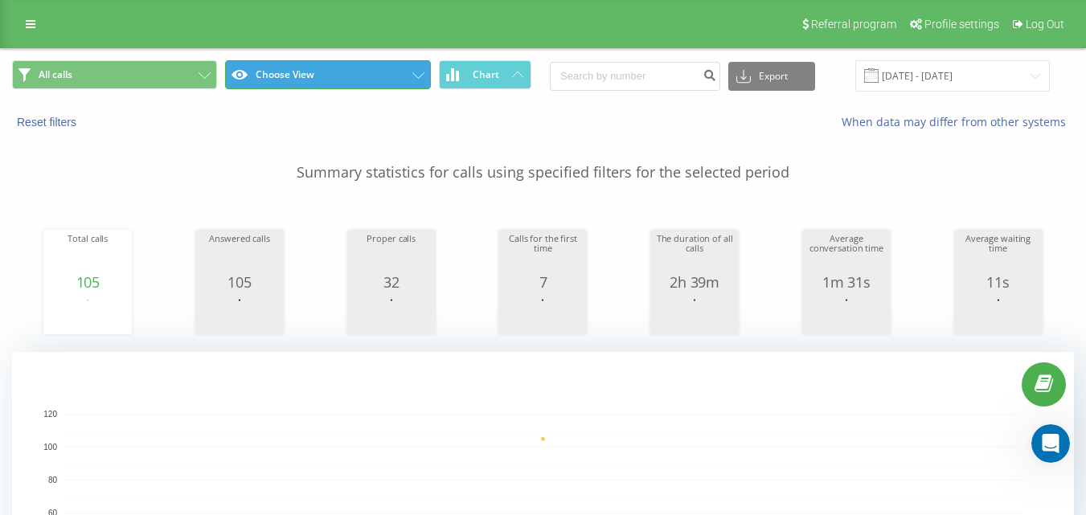
click at [302, 70] on button "Choose View" at bounding box center [327, 74] width 205 height 29
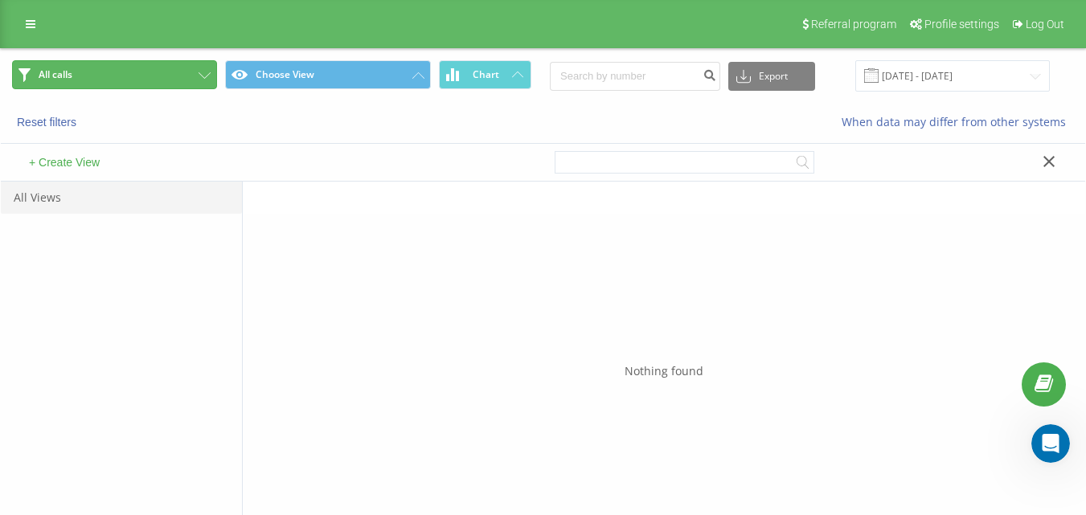
click at [177, 76] on button "All calls" at bounding box center [114, 74] width 205 height 29
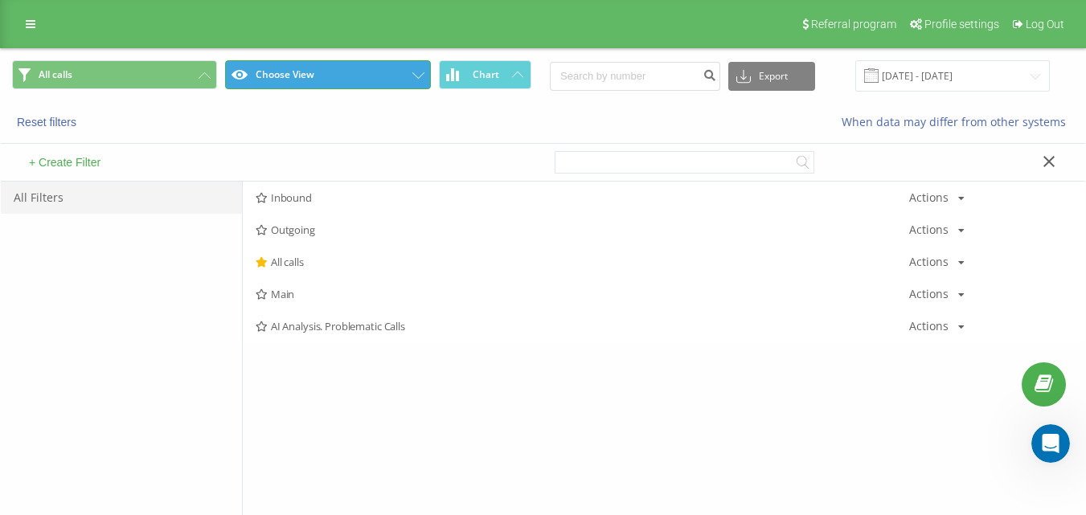
click at [364, 75] on button "Choose View" at bounding box center [327, 74] width 205 height 29
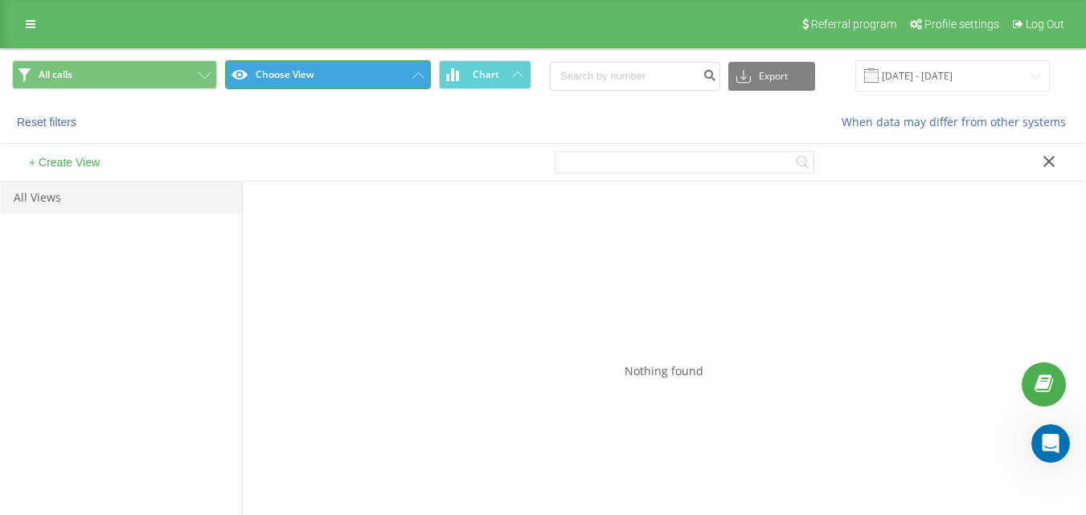
click at [339, 77] on button "Choose View" at bounding box center [327, 74] width 205 height 29
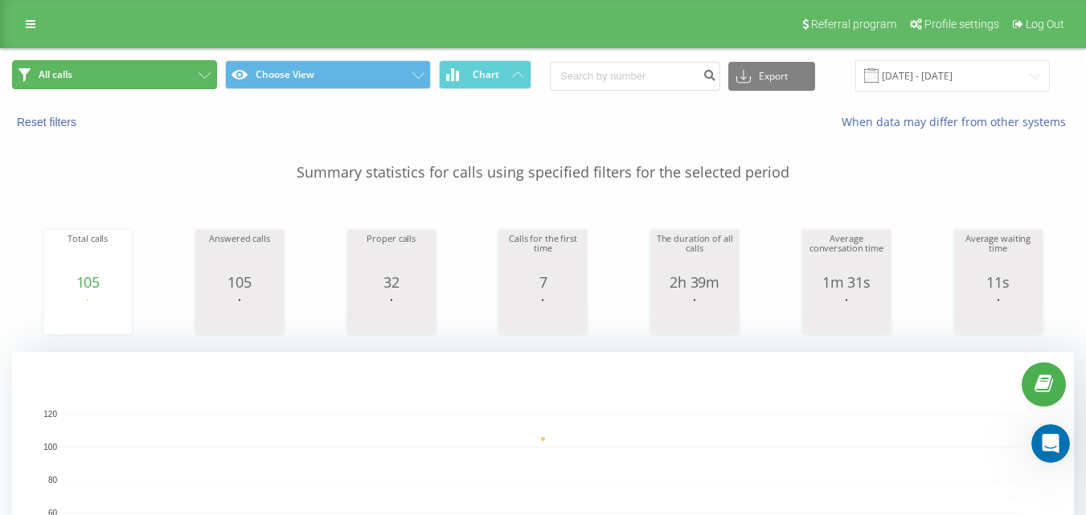
click at [150, 70] on button "All calls" at bounding box center [114, 74] width 205 height 29
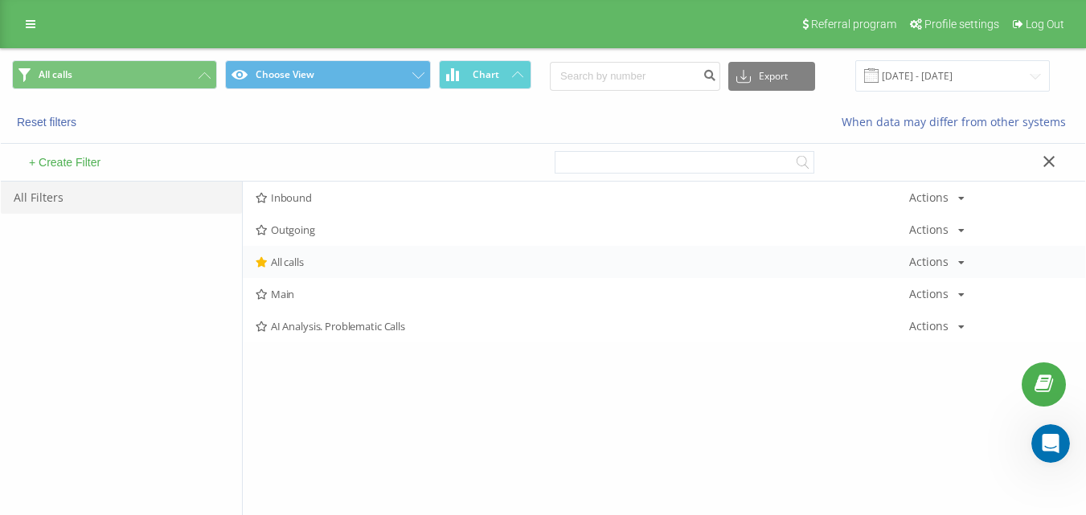
click at [321, 257] on span "All calls" at bounding box center [582, 261] width 653 height 11
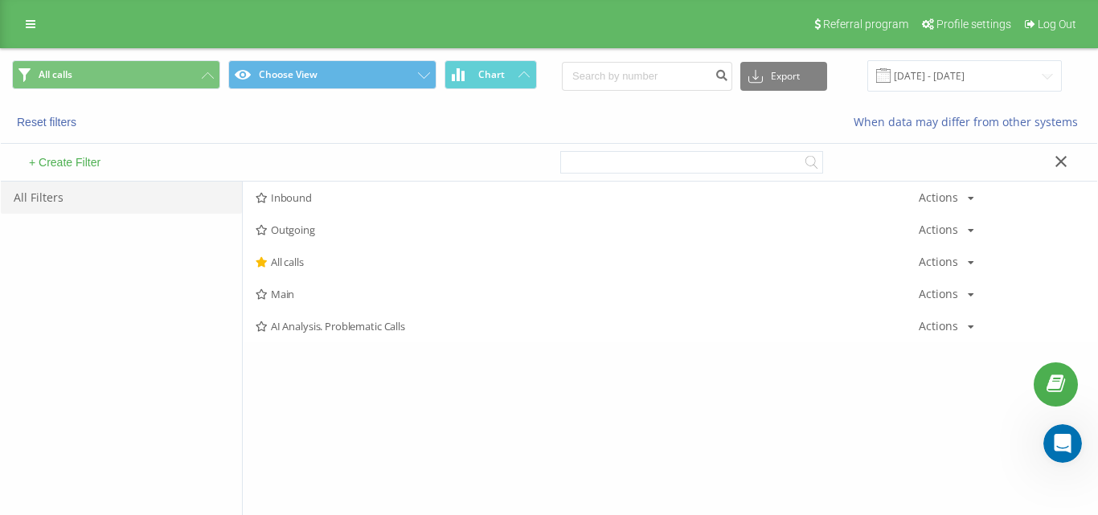
click at [0, 0] on div at bounding box center [0, 0] width 0 height 0
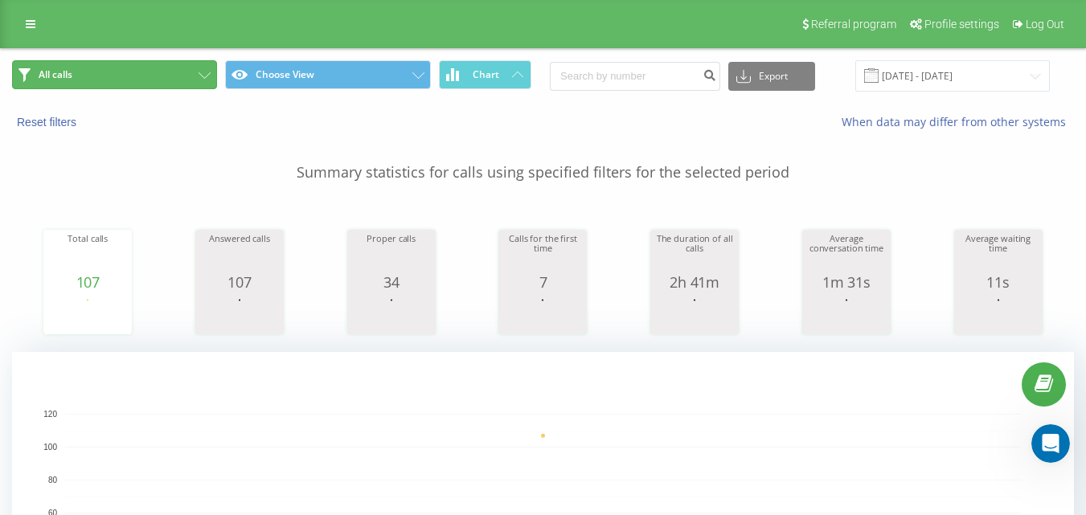
click at [162, 76] on button "All calls" at bounding box center [114, 74] width 205 height 29
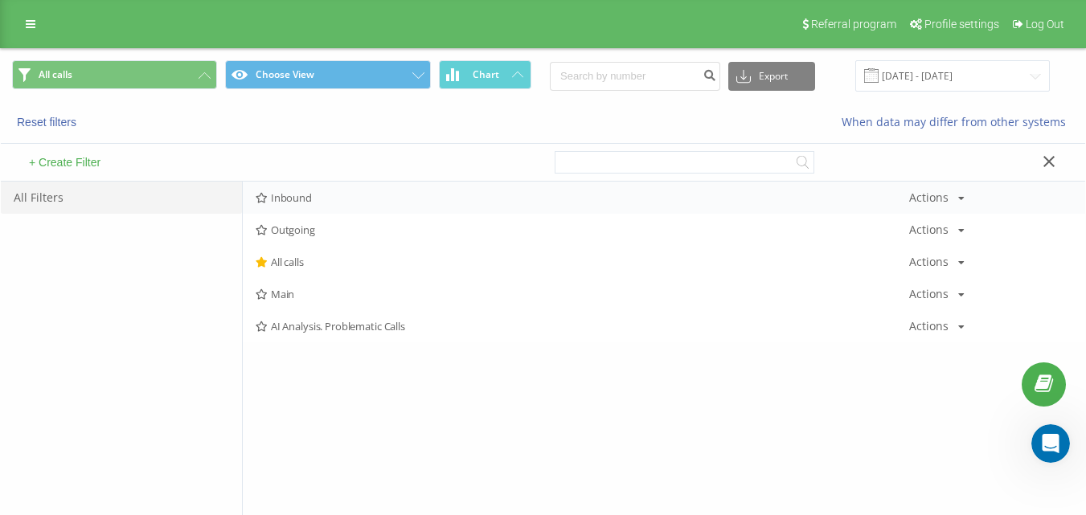
click at [329, 196] on span "Inbound" at bounding box center [582, 197] width 653 height 11
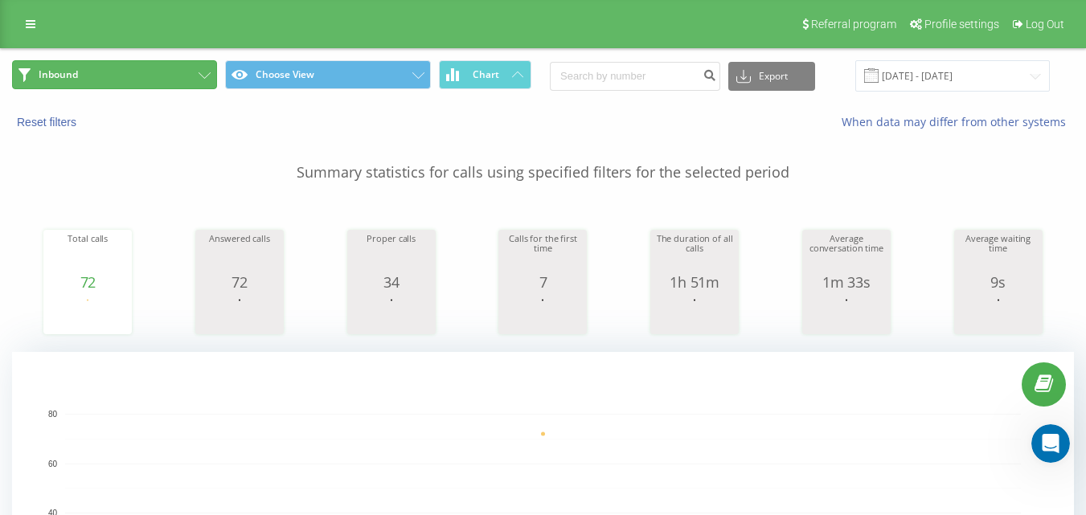
click at [144, 82] on button "Inbound" at bounding box center [114, 74] width 205 height 29
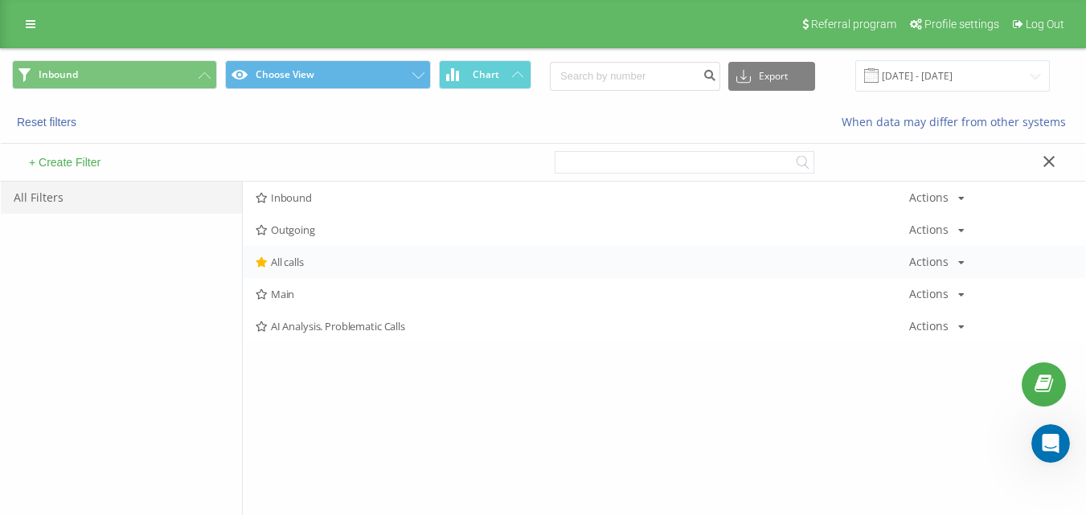
click at [305, 260] on span "All calls" at bounding box center [582, 261] width 653 height 11
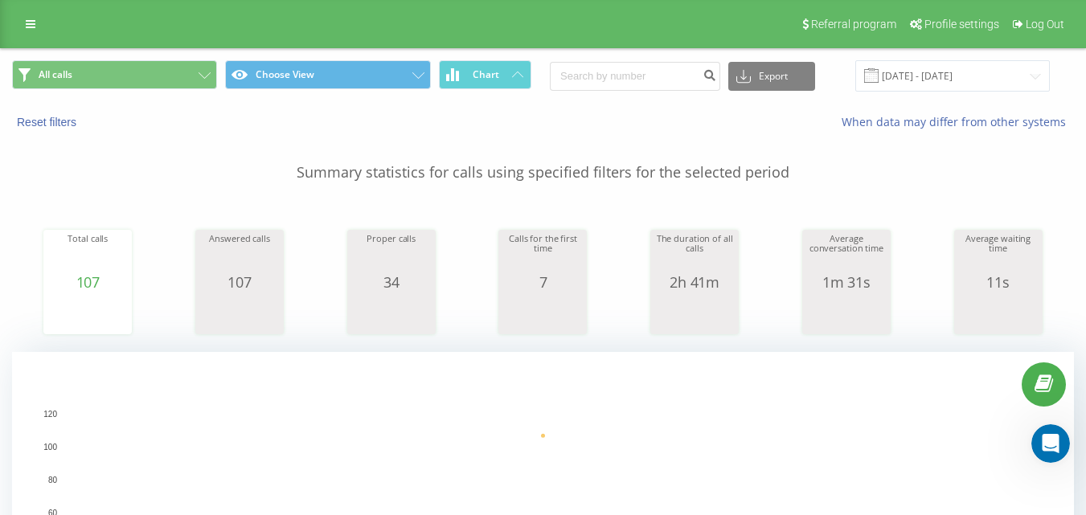
click at [170, 50] on div "All calls Choose View Chart Export .csv .xls .xlsx [DATE] - [DATE]" at bounding box center [543, 76] width 1084 height 54
click at [185, 72] on button "All calls" at bounding box center [114, 74] width 205 height 29
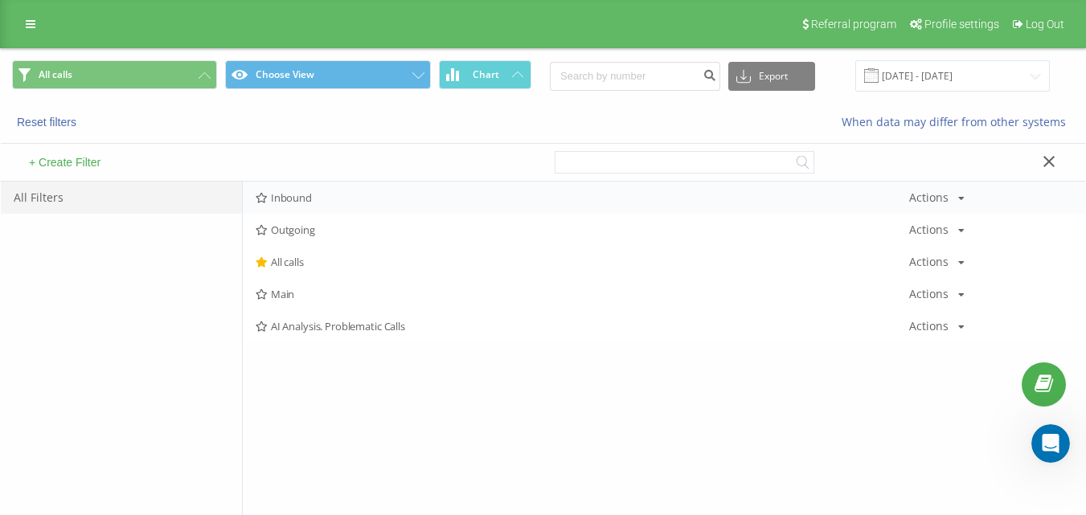
click at [326, 198] on span "Inbound" at bounding box center [582, 197] width 653 height 11
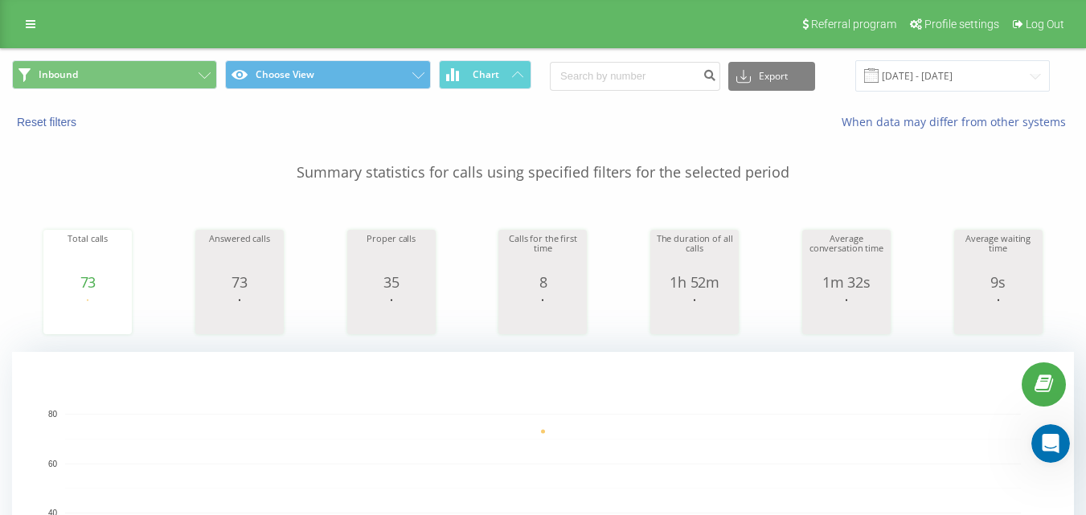
click at [137, 56] on div "Inbound Choose View Chart Export .csv .xls .xlsx [DATE] - [DATE]" at bounding box center [543, 76] width 1084 height 54
click at [139, 63] on button "Inbound" at bounding box center [114, 74] width 205 height 29
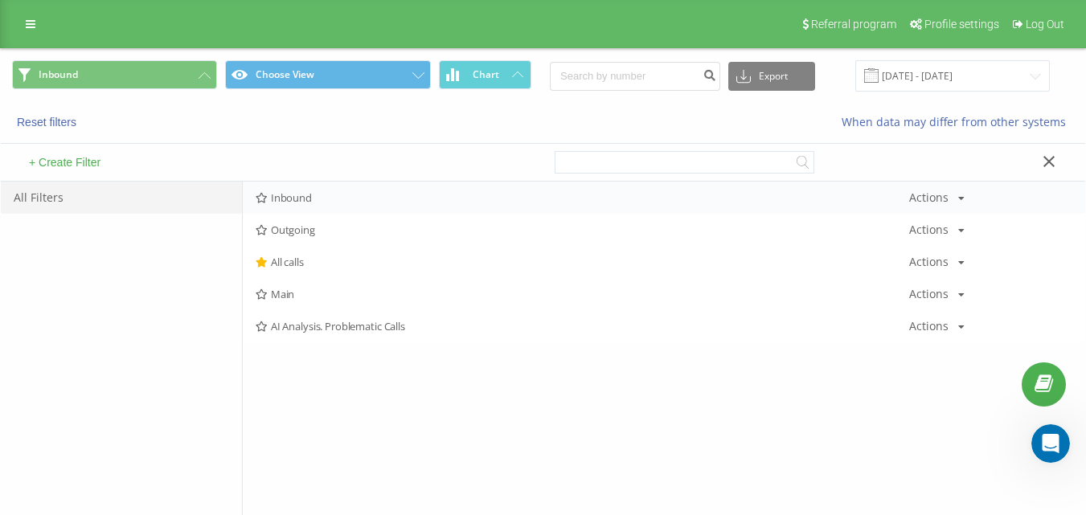
click at [424, 190] on div "Inbound Actions Edit Copy Delete Default Share" at bounding box center [664, 198] width 842 height 32
click at [424, 196] on span "Inbound" at bounding box center [582, 197] width 653 height 11
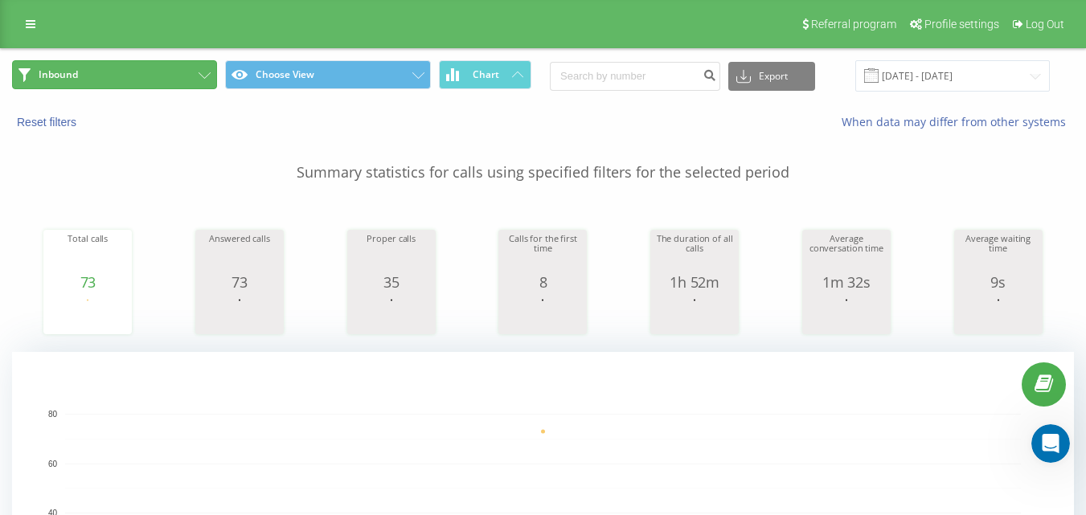
click at [149, 76] on button "Inbound" at bounding box center [114, 74] width 205 height 29
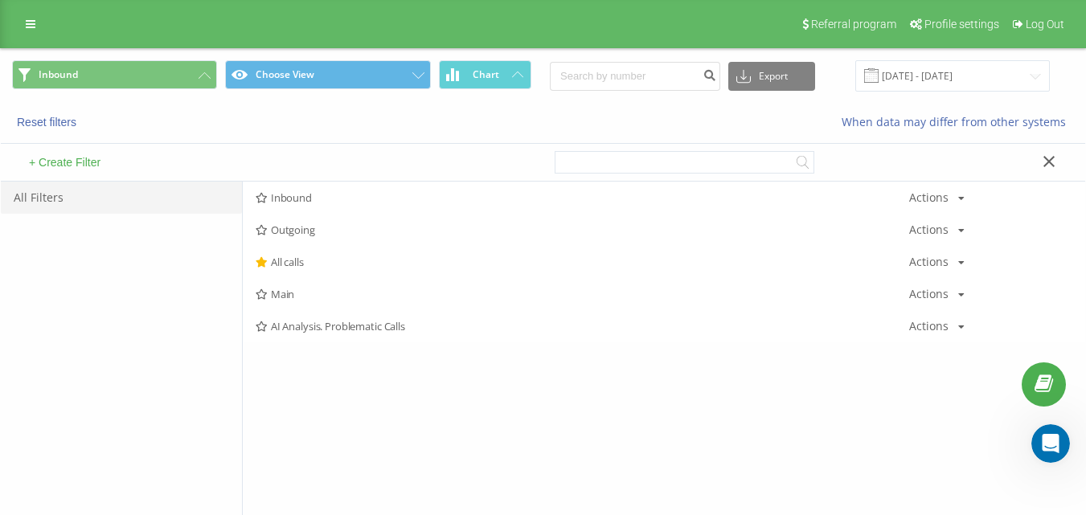
click at [312, 199] on span "Inbound" at bounding box center [582, 197] width 653 height 11
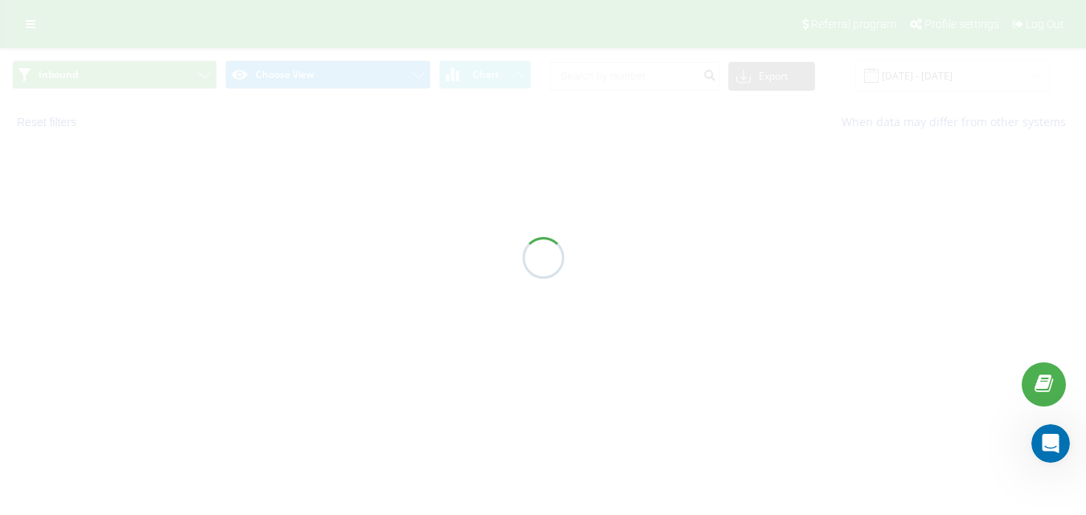
click at [313, 194] on div at bounding box center [543, 257] width 1086 height 515
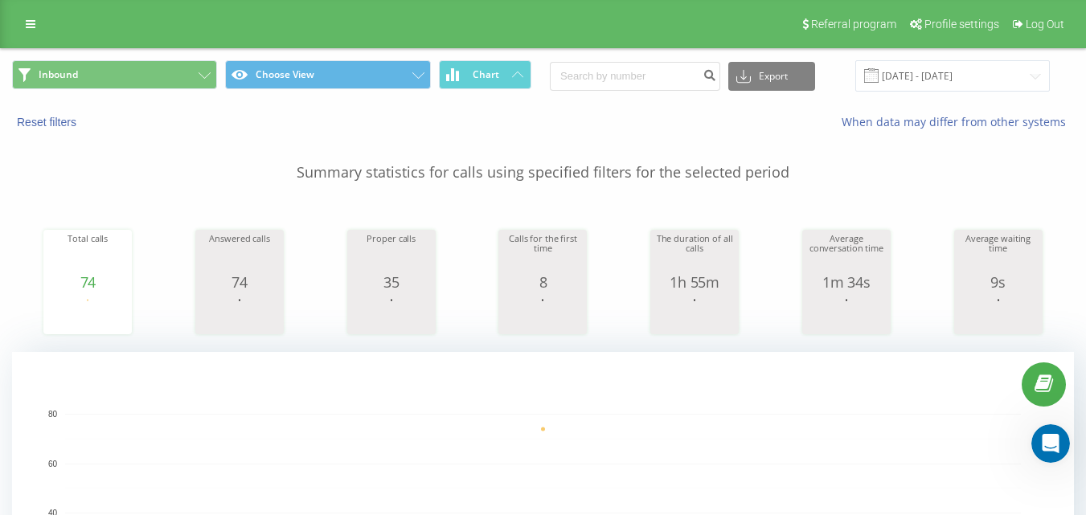
click at [155, 53] on div "Inbound Choose View Chart Export .csv .xls .xlsx [DATE] - [DATE]" at bounding box center [543, 76] width 1084 height 54
click at [162, 69] on button "Inbound" at bounding box center [114, 74] width 205 height 29
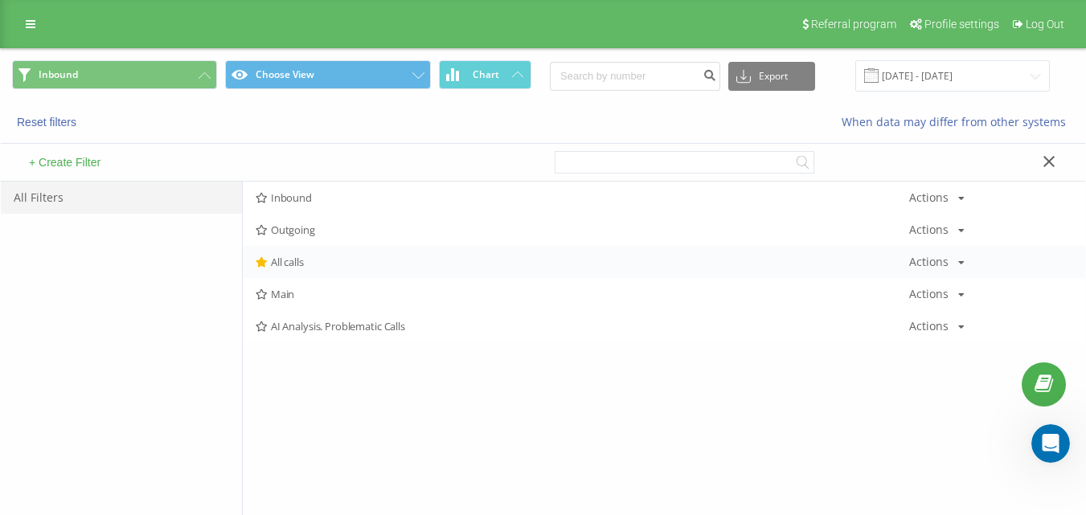
click at [309, 265] on span "All calls" at bounding box center [582, 261] width 653 height 11
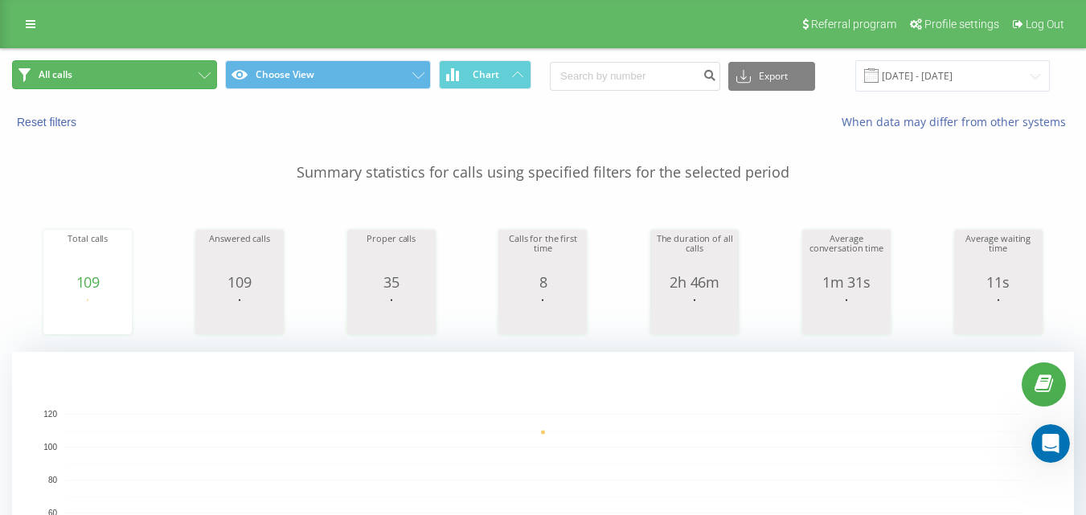
click at [194, 69] on button "All calls" at bounding box center [114, 74] width 205 height 29
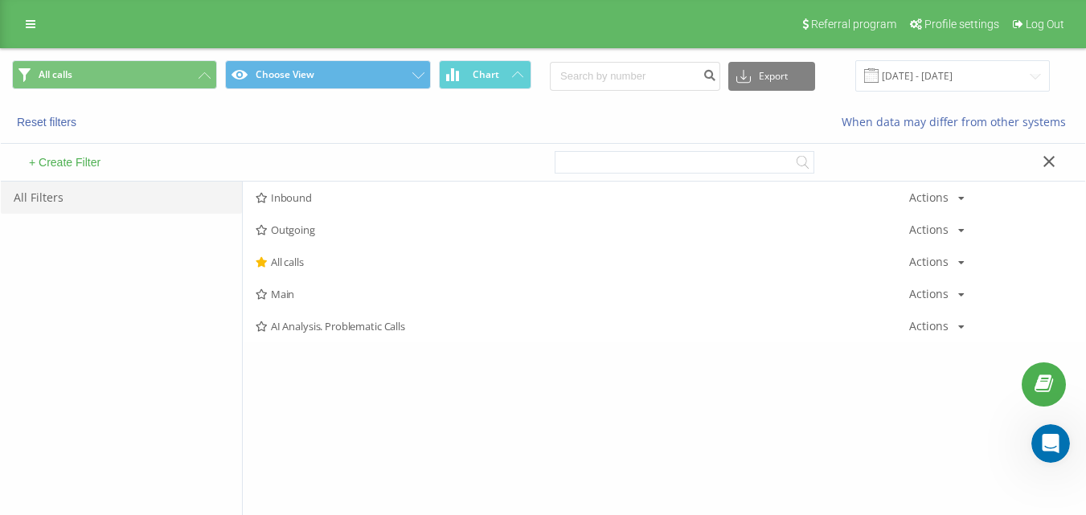
click at [314, 186] on div "Inbound Actions Edit Copy Delete Default Share" at bounding box center [664, 198] width 842 height 32
click at [317, 190] on div "Inbound Actions Edit Copy Delete Default Share" at bounding box center [664, 198] width 842 height 32
click at [317, 194] on span "Inbound" at bounding box center [582, 197] width 653 height 11
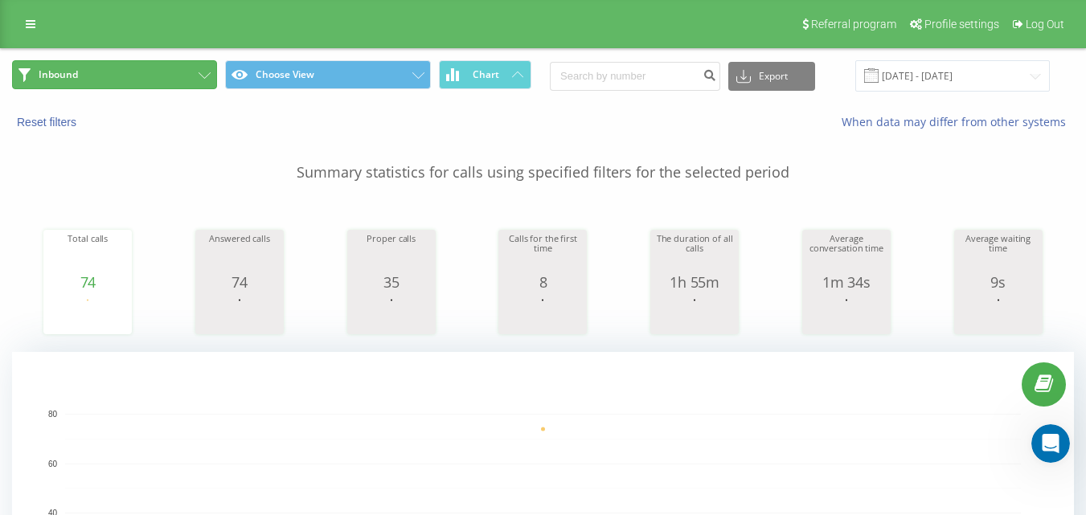
click at [157, 70] on button "Inbound" at bounding box center [114, 74] width 205 height 29
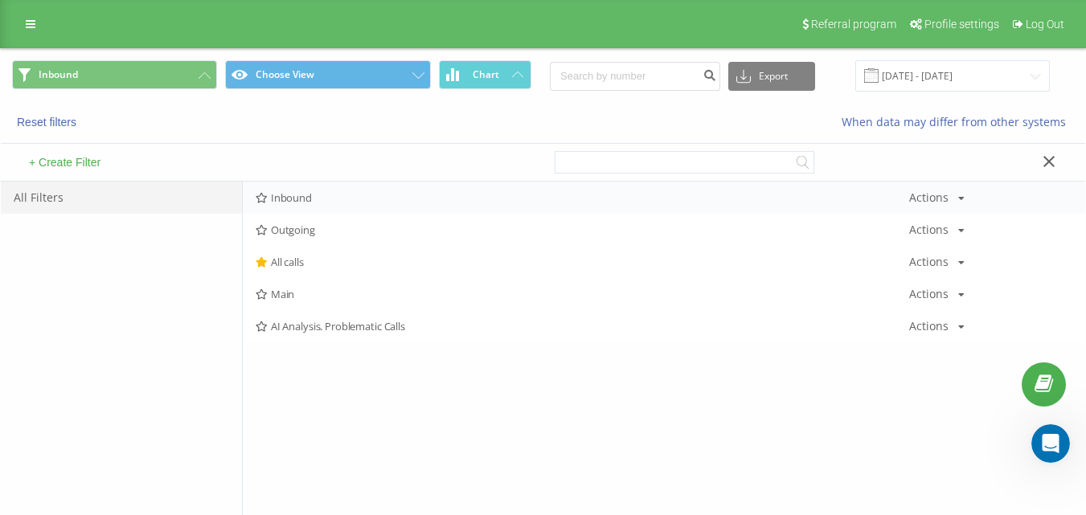
click at [323, 194] on span "Inbound" at bounding box center [582, 197] width 653 height 11
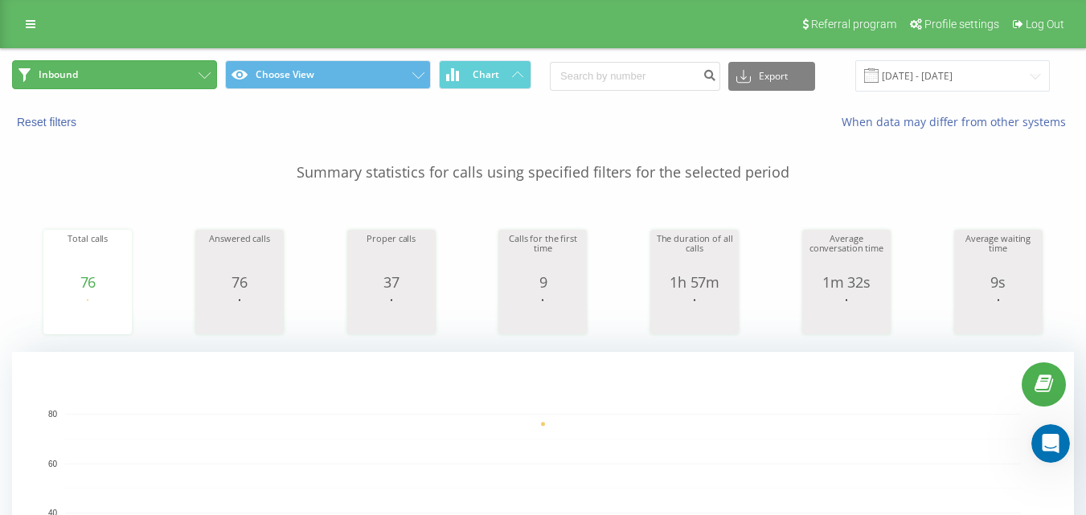
click at [153, 68] on button "Inbound" at bounding box center [114, 74] width 205 height 29
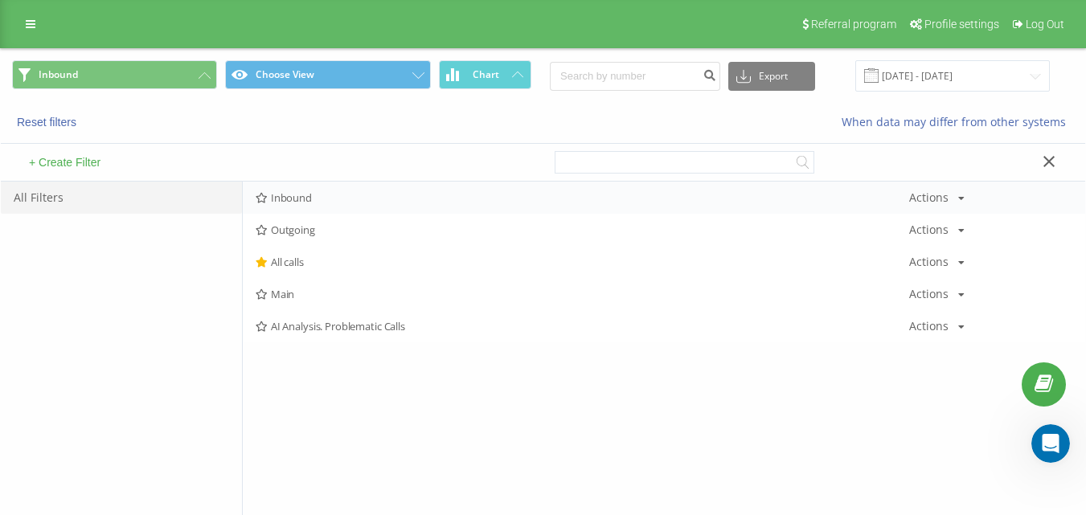
click at [333, 181] on div "+ Create Filter" at bounding box center [272, 162] width 542 height 37
click at [345, 199] on span "Inbound" at bounding box center [582, 197] width 653 height 11
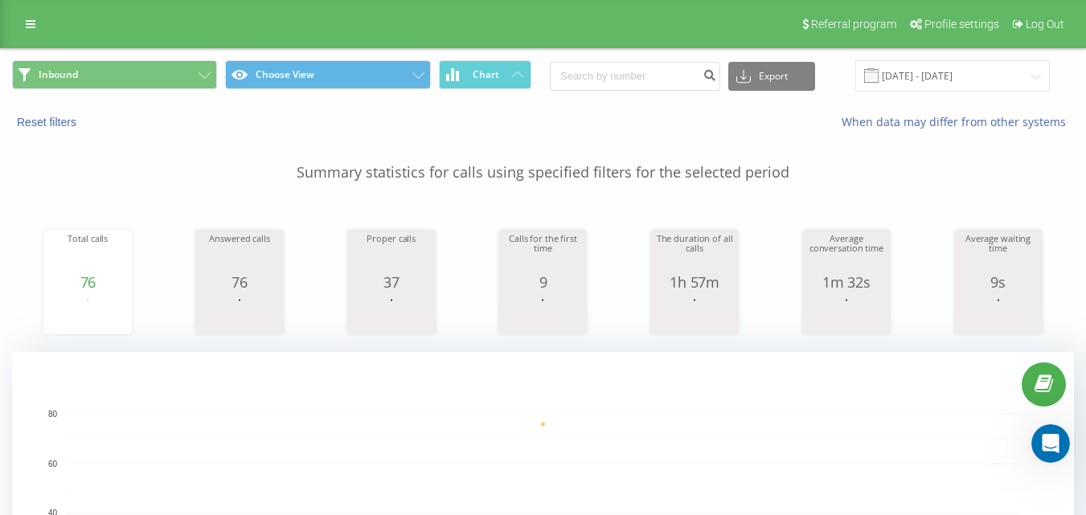
click at [159, 58] on div "Inbound Choose View Chart Export .csv .xls .xlsx [DATE] - [DATE]" at bounding box center [543, 76] width 1084 height 54
click at [177, 81] on button "Inbound" at bounding box center [114, 74] width 205 height 29
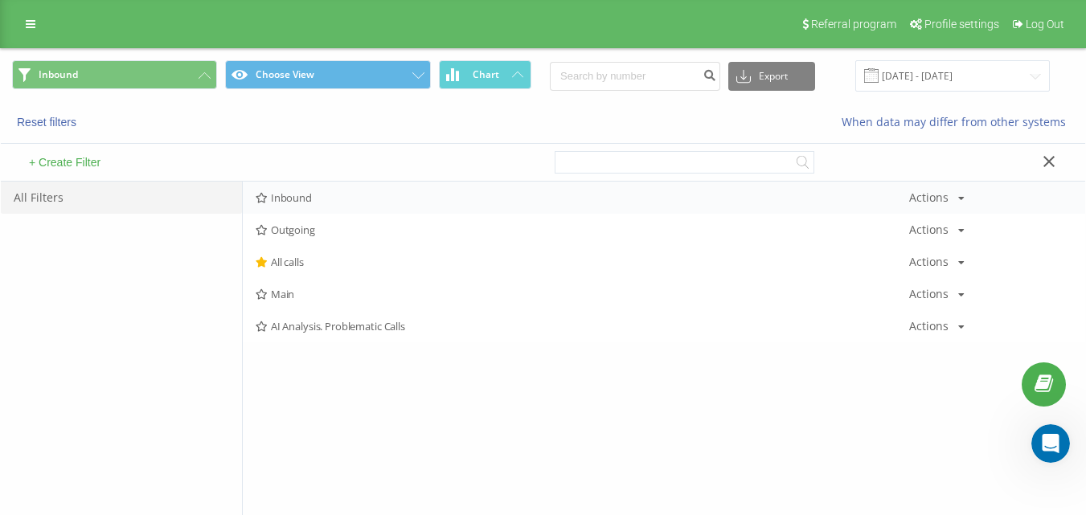
click at [343, 188] on div "Inbound Actions Edit Copy Delete Default Share" at bounding box center [664, 198] width 842 height 32
click at [346, 194] on span "Inbound" at bounding box center [582, 197] width 653 height 11
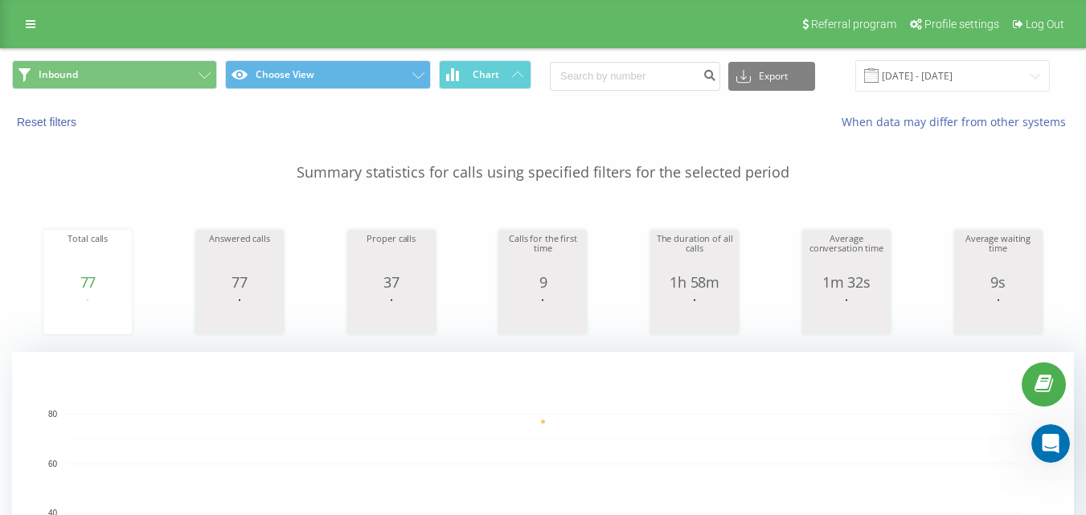
click at [182, 71] on button "Inbound" at bounding box center [114, 74] width 205 height 29
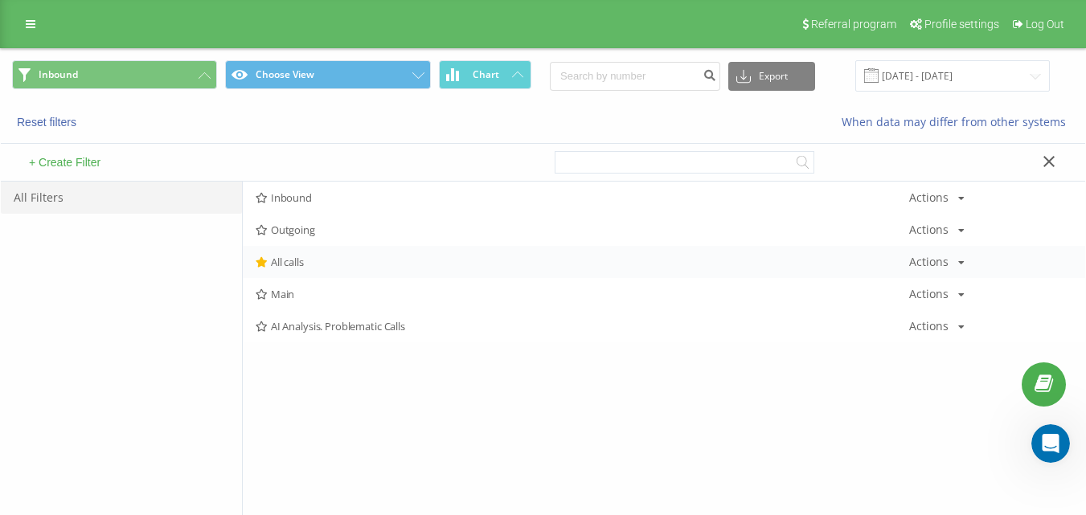
click at [310, 249] on div "All calls Actions Edit Copy Delete Default Share" at bounding box center [664, 262] width 842 height 32
click at [316, 268] on div "All calls Actions Edit Copy Delete Default Share" at bounding box center [664, 262] width 842 height 32
click at [317, 265] on span "All calls" at bounding box center [582, 261] width 653 height 11
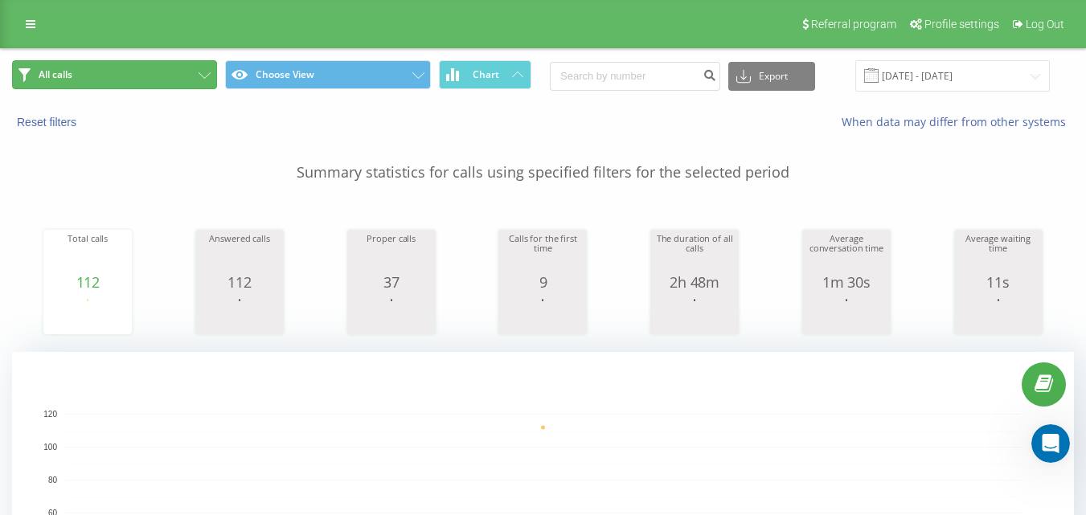
click at [139, 65] on button "All calls" at bounding box center [114, 74] width 205 height 29
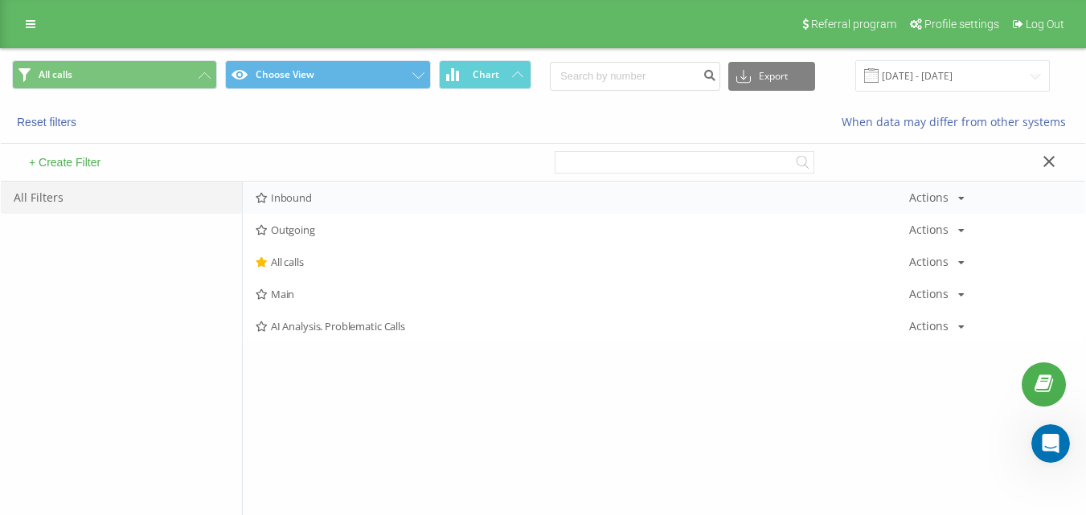
drag, startPoint x: 315, startPoint y: 180, endPoint x: 329, endPoint y: 194, distance: 20.5
click at [319, 184] on div "+ Create Filter All Filters Inbound Actions Edit Copy Delete Default Share Outg…" at bounding box center [543, 345] width 1084 height 431
click at [331, 195] on span "Inbound" at bounding box center [582, 197] width 653 height 11
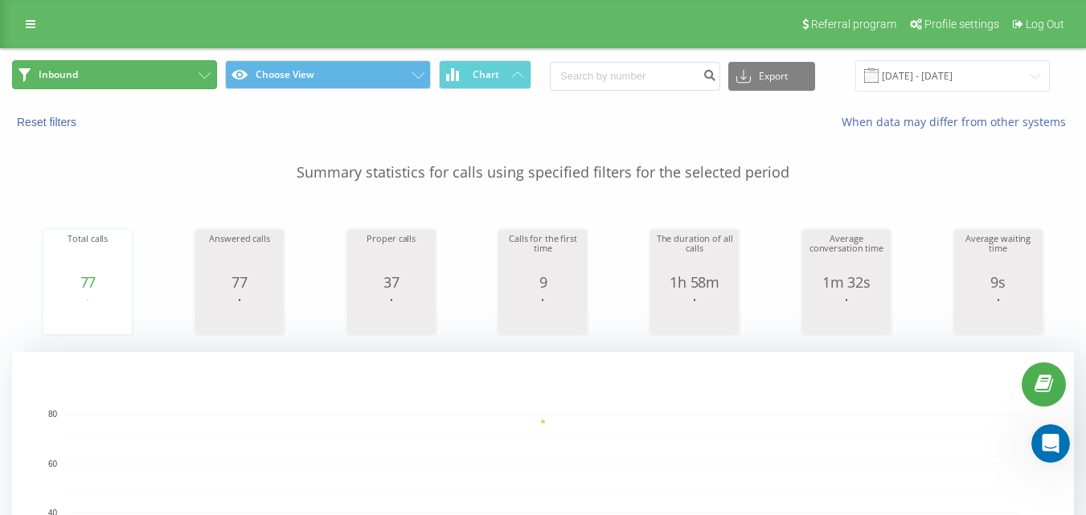
click at [150, 88] on button "Inbound" at bounding box center [114, 74] width 205 height 29
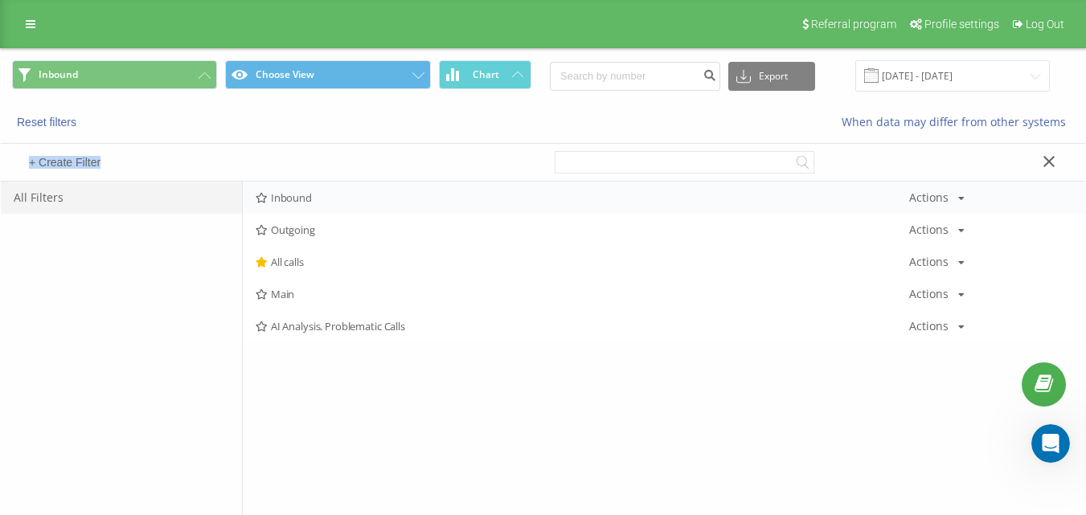
click at [311, 208] on div "Inbound Actions Edit Copy Delete Default Share" at bounding box center [664, 198] width 842 height 32
click at [315, 202] on span "Inbound" at bounding box center [582, 197] width 653 height 11
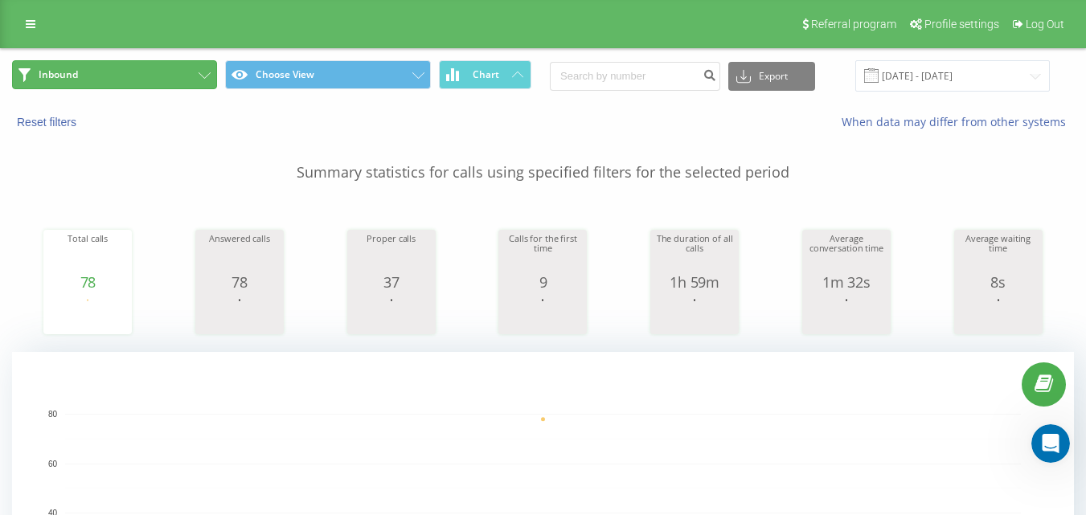
click at [175, 76] on button "Inbound" at bounding box center [114, 74] width 205 height 29
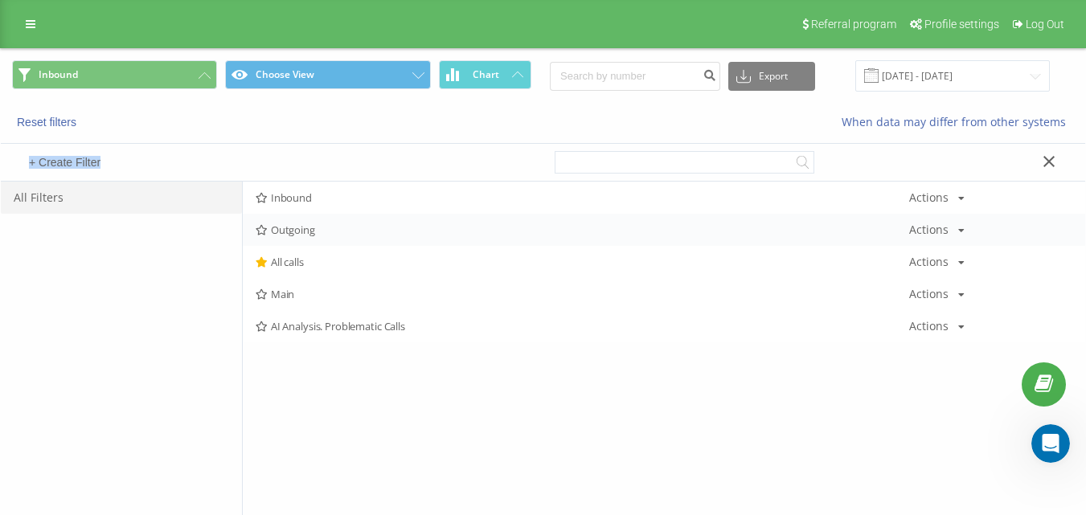
click at [293, 237] on div "Outgoing Actions Edit Copy Delete Default Share" at bounding box center [664, 230] width 842 height 32
click at [298, 201] on span "Inbound" at bounding box center [582, 197] width 653 height 11
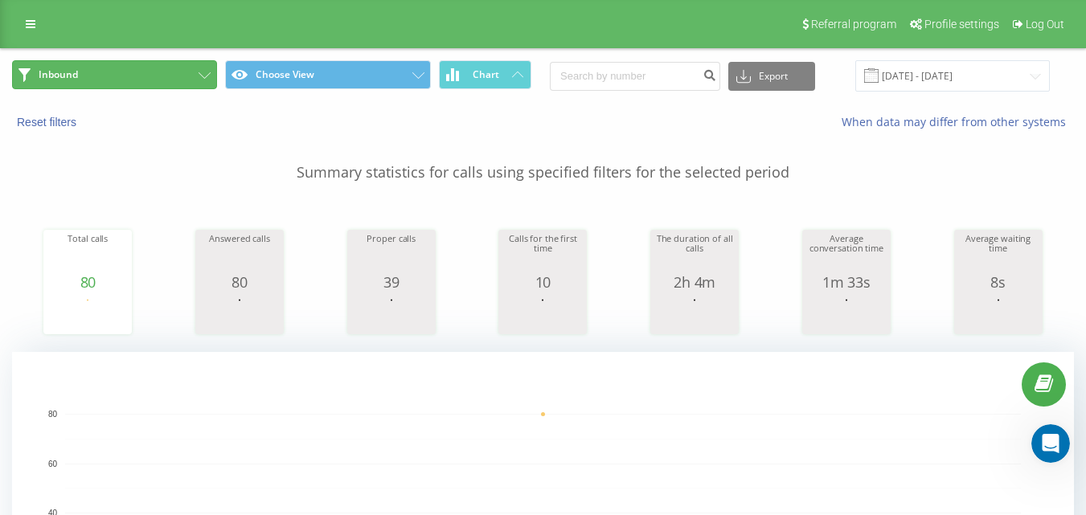
click at [182, 75] on button "Inbound" at bounding box center [114, 74] width 205 height 29
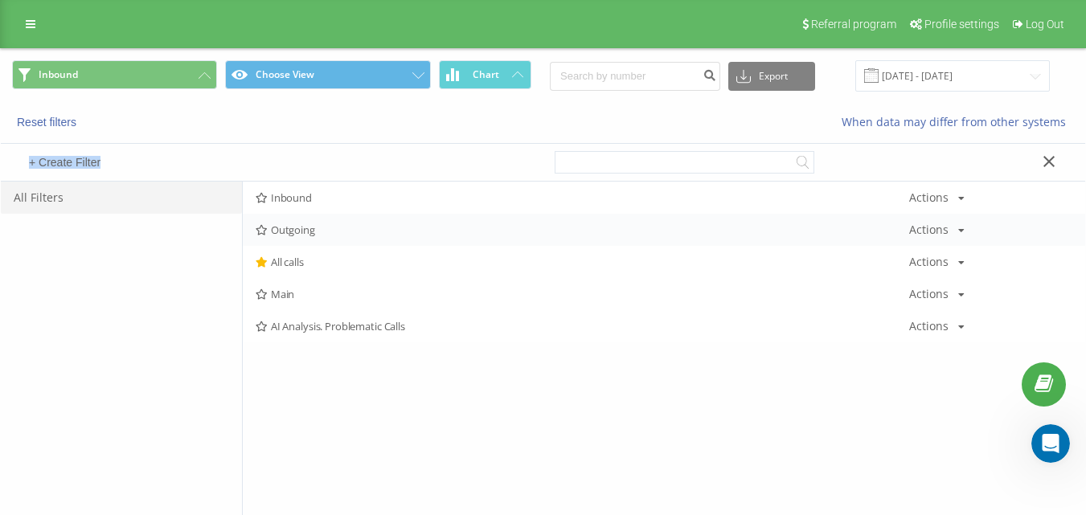
click at [313, 215] on div "Outgoing Actions Edit Copy Delete Default Share" at bounding box center [664, 230] width 842 height 32
click at [312, 225] on span "Outgoing" at bounding box center [582, 229] width 653 height 11
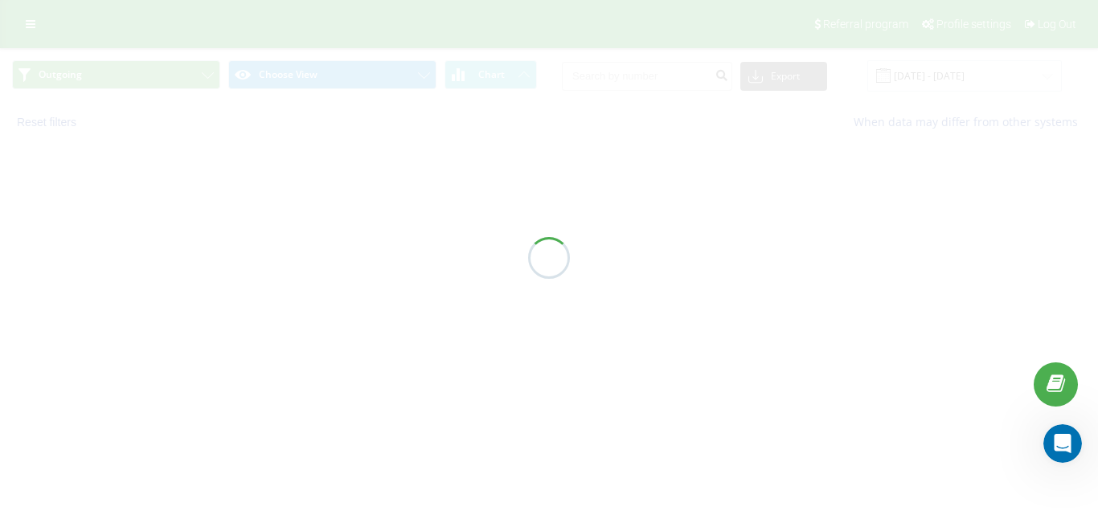
click at [311, 232] on div at bounding box center [549, 257] width 1098 height 515
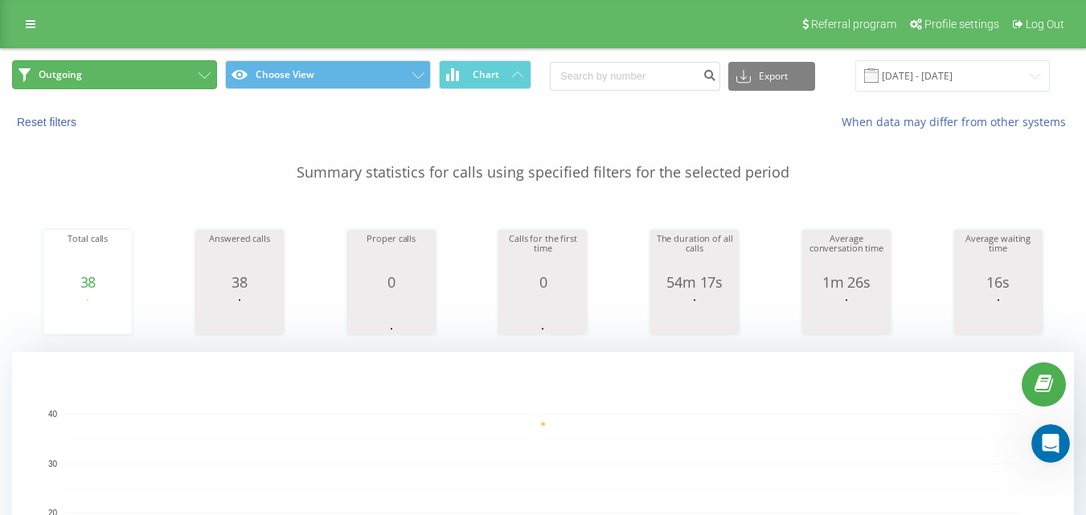
click at [129, 81] on button "Outgoing" at bounding box center [114, 74] width 205 height 29
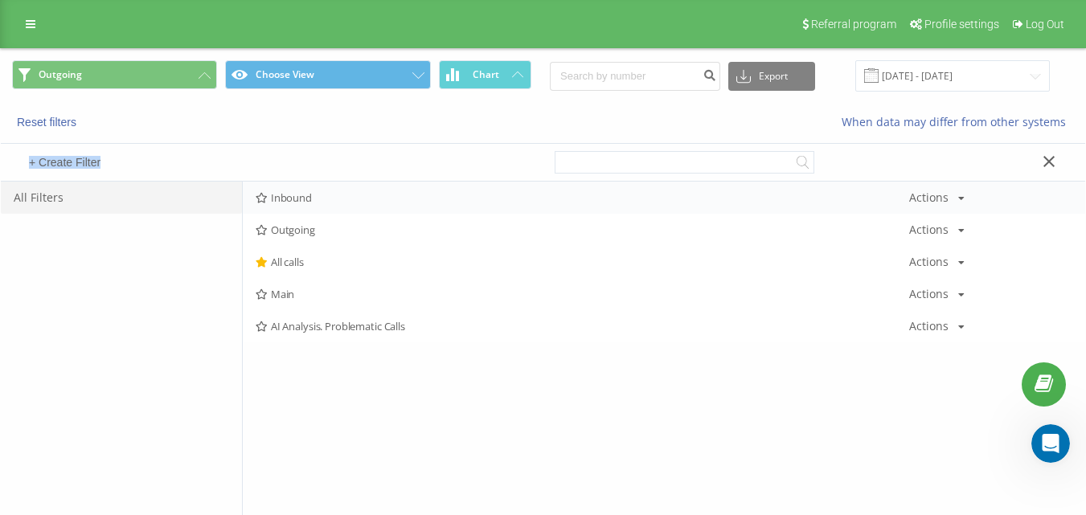
click at [293, 212] on div "Inbound Actions Edit Copy Delete Default Share Outgoing Actions Edit Copy Delet…" at bounding box center [664, 262] width 842 height 161
click at [305, 197] on span "Inbound" at bounding box center [582, 197] width 653 height 11
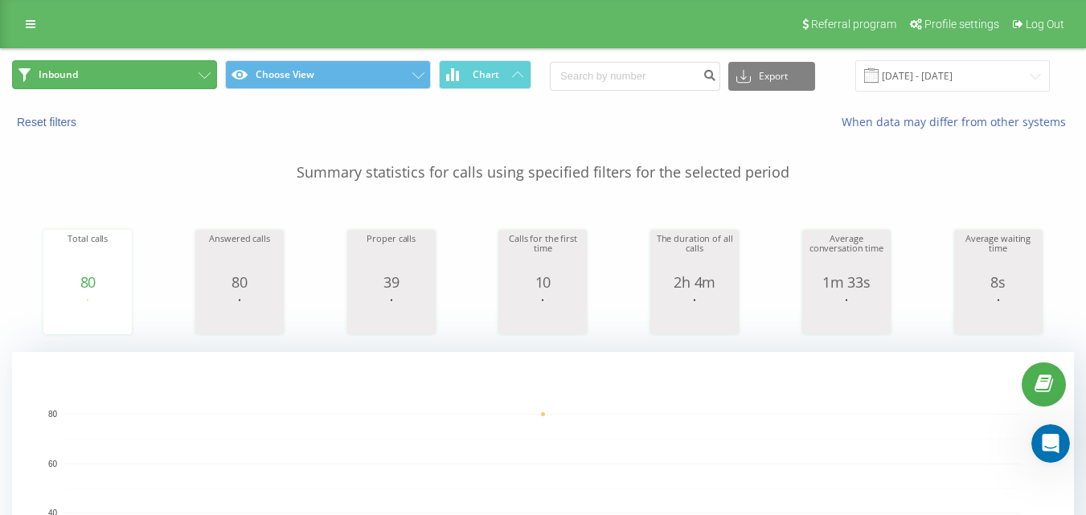
click at [182, 77] on button "Inbound" at bounding box center [114, 74] width 205 height 29
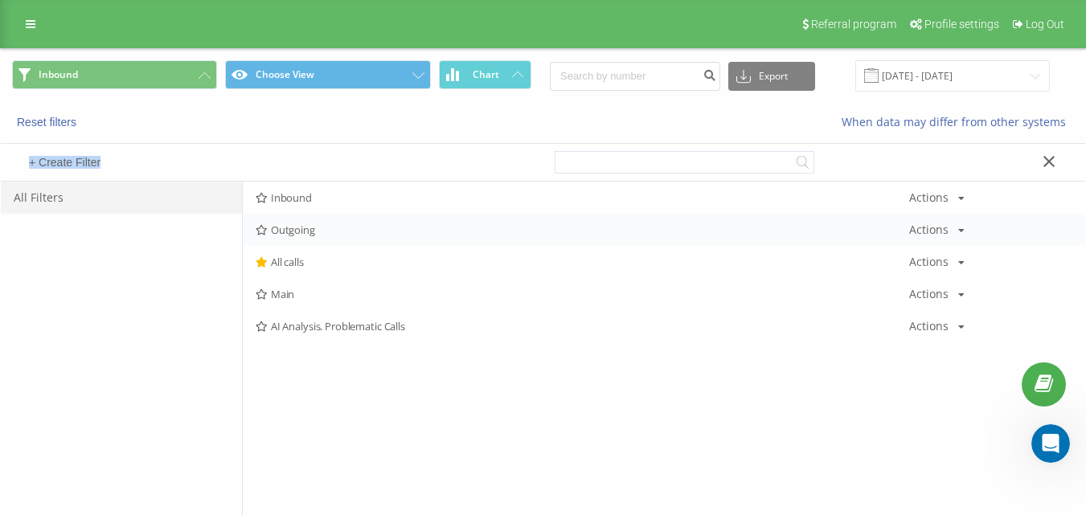
click at [324, 228] on span "Outgoing" at bounding box center [582, 229] width 653 height 11
